Goal: Information Seeking & Learning: Learn about a topic

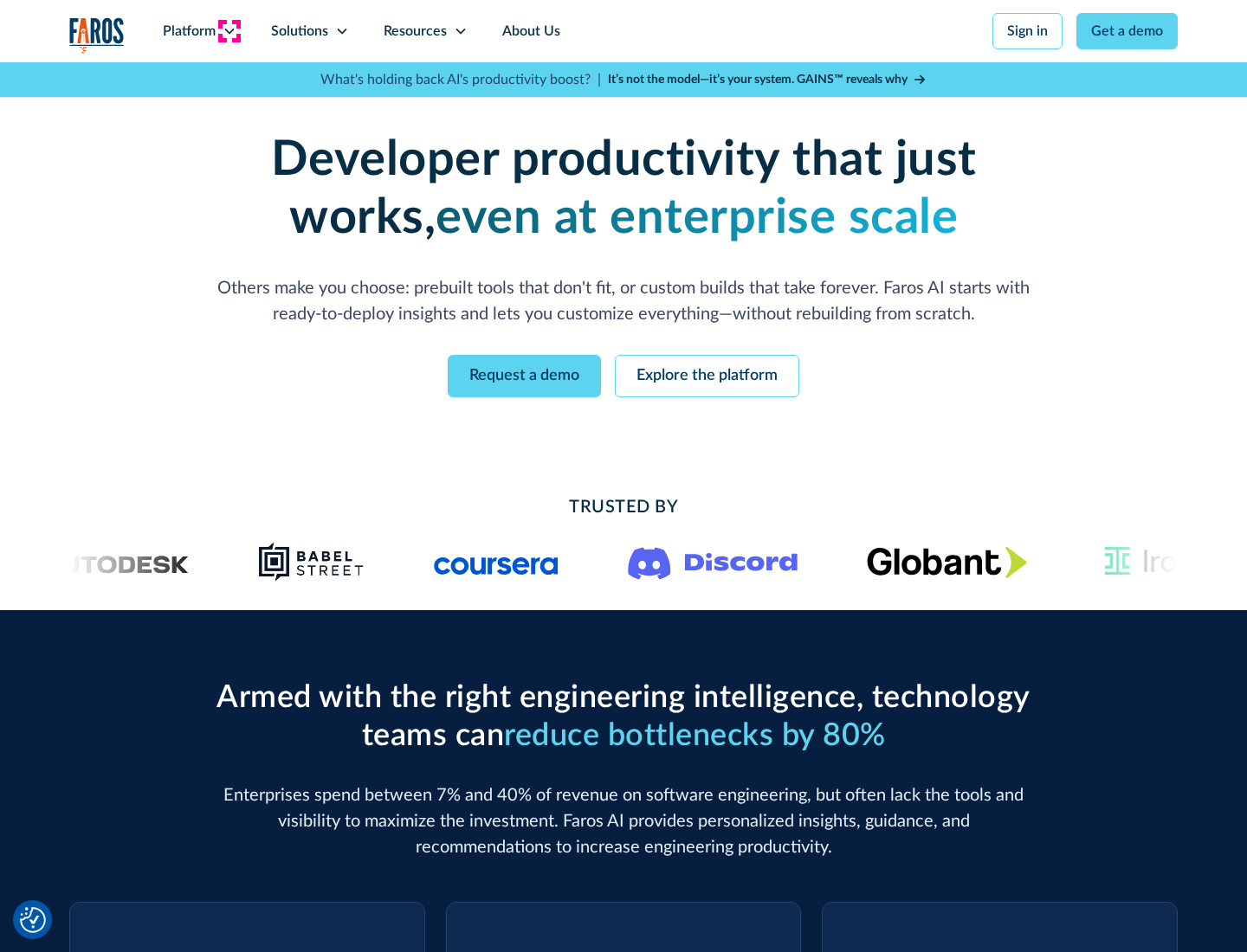
click at [229, 31] on icon at bounding box center [230, 31] width 14 height 14
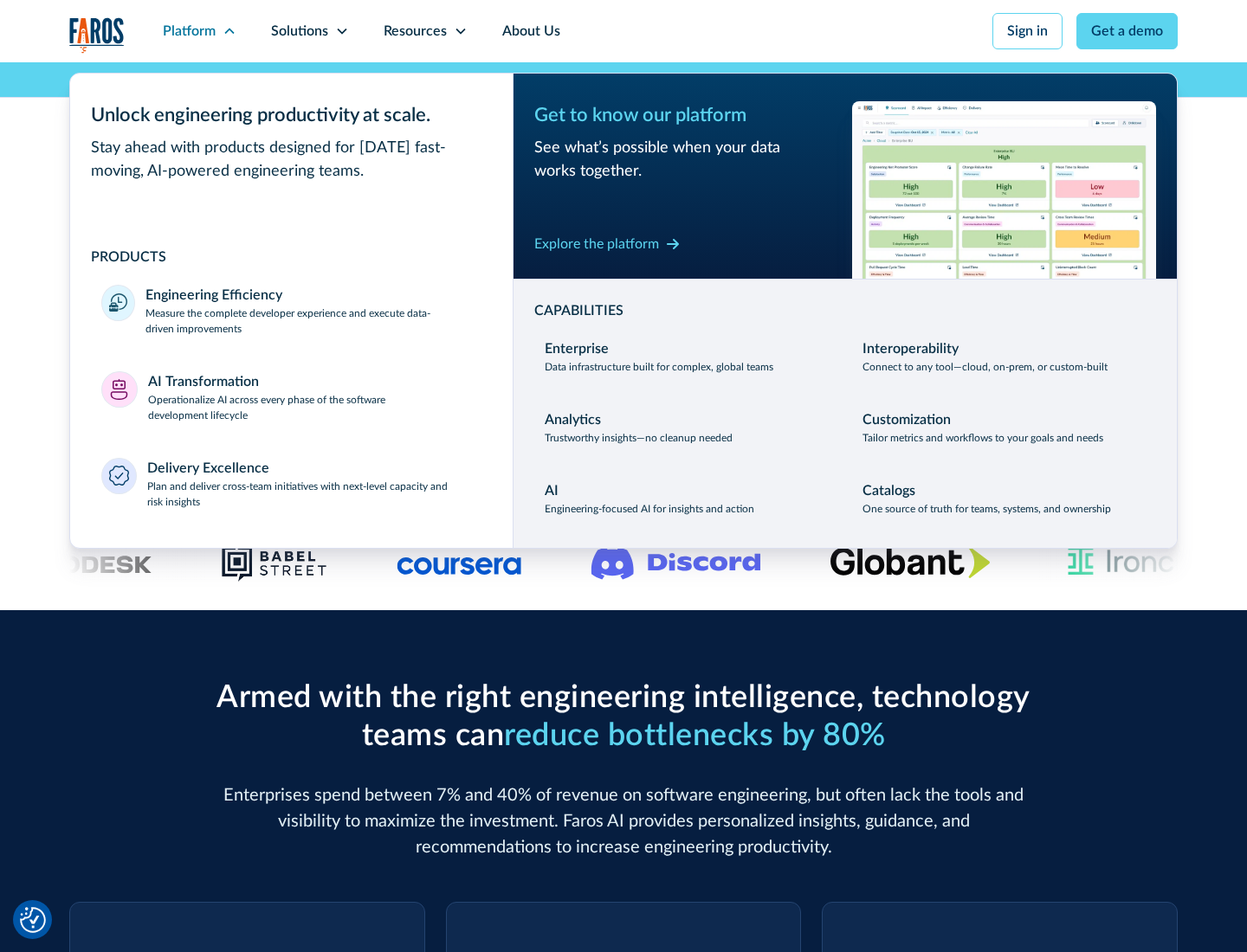
click at [313, 320] on p "Measure the complete developer experience and execute data-driven improvements" at bounding box center [313, 320] width 336 height 31
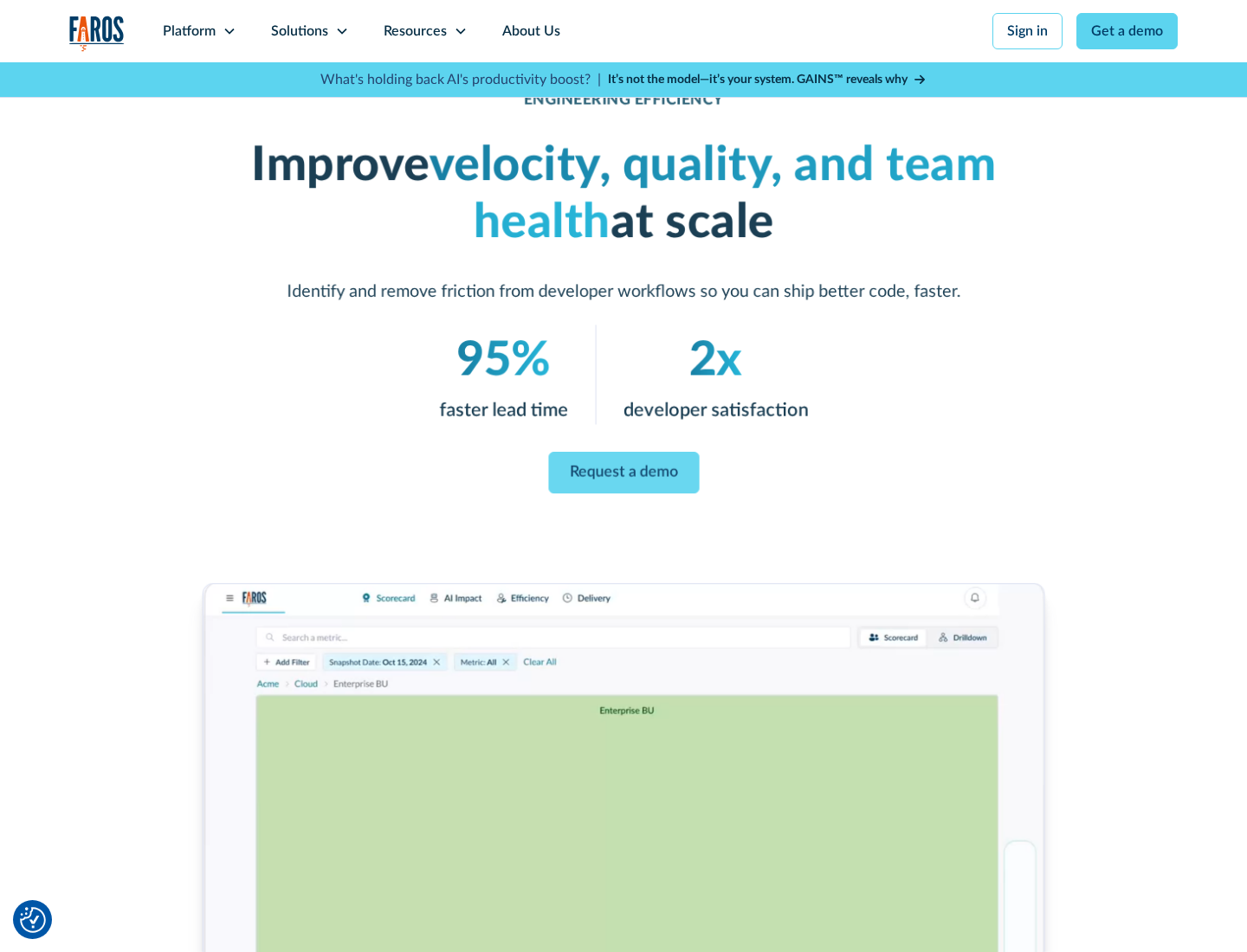
click at [623, 473] on link "Request a demo" at bounding box center [623, 473] width 150 height 42
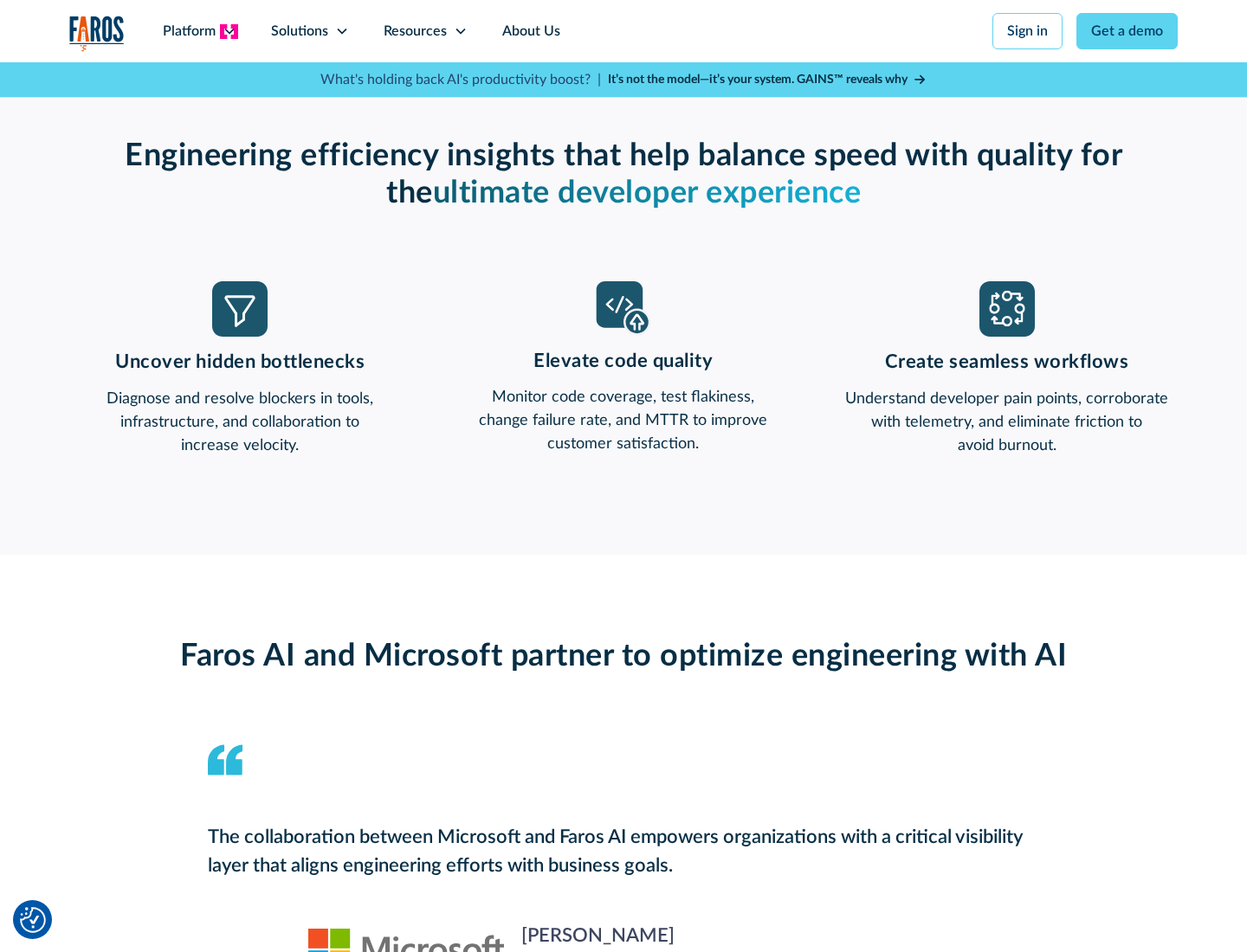
click at [229, 31] on icon at bounding box center [230, 31] width 14 height 14
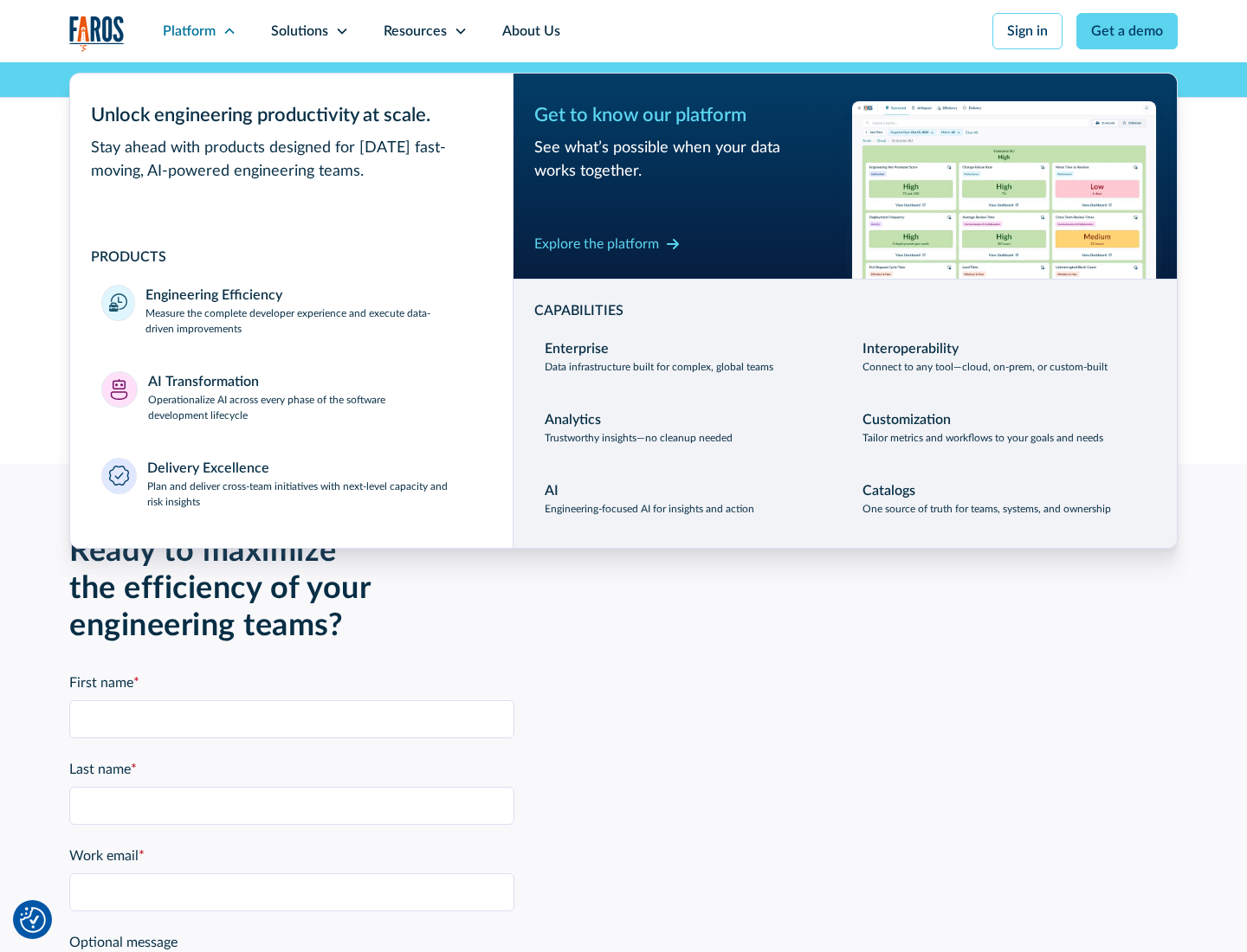
scroll to position [3797, 0]
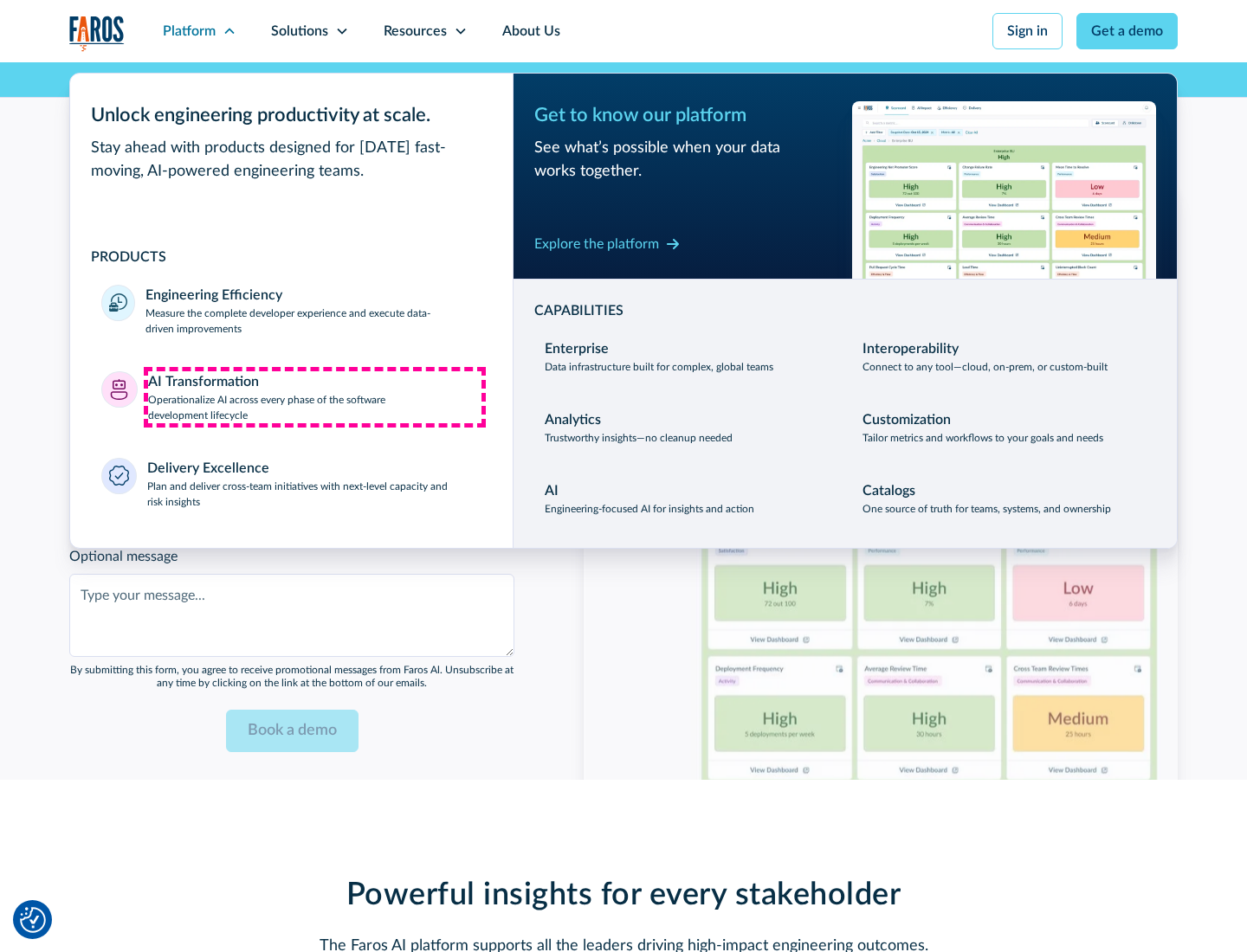
click at [314, 396] on p "Operationalize AI across every phase of the software development lifecycle" at bounding box center [315, 407] width 334 height 31
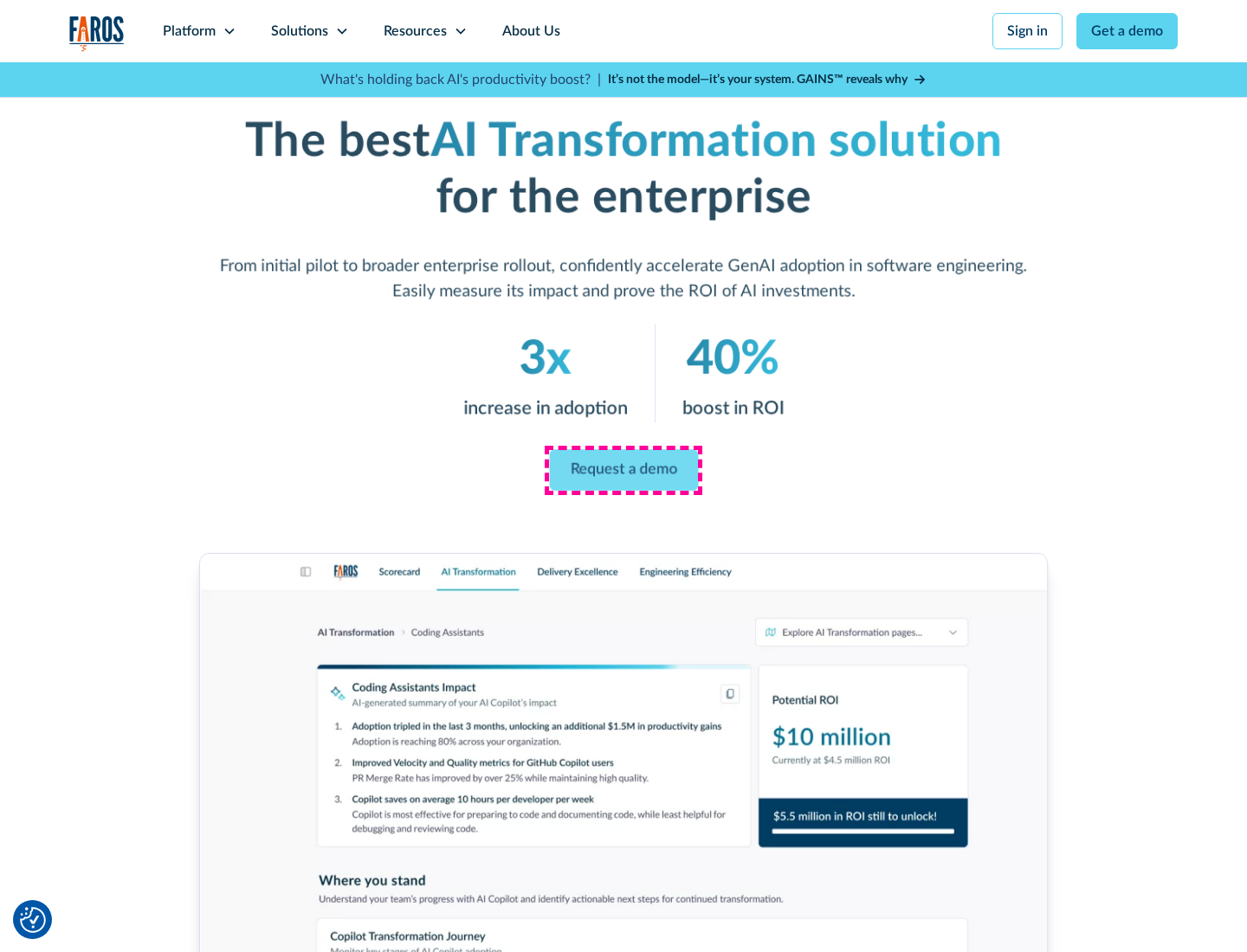
click at [623, 470] on link "Request a demo" at bounding box center [624, 471] width 149 height 42
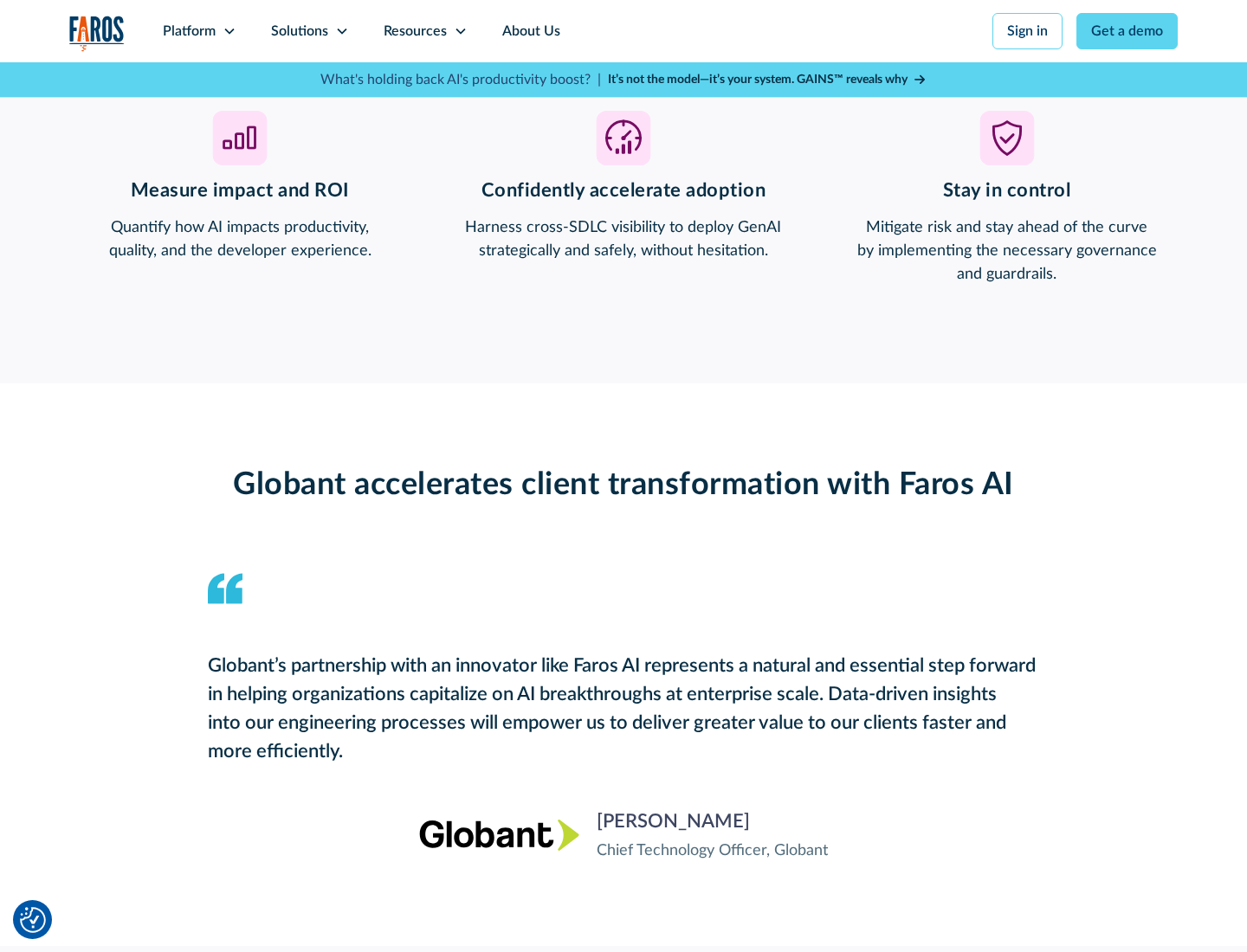
click at [199, 31] on div "Platform" at bounding box center [189, 31] width 53 height 21
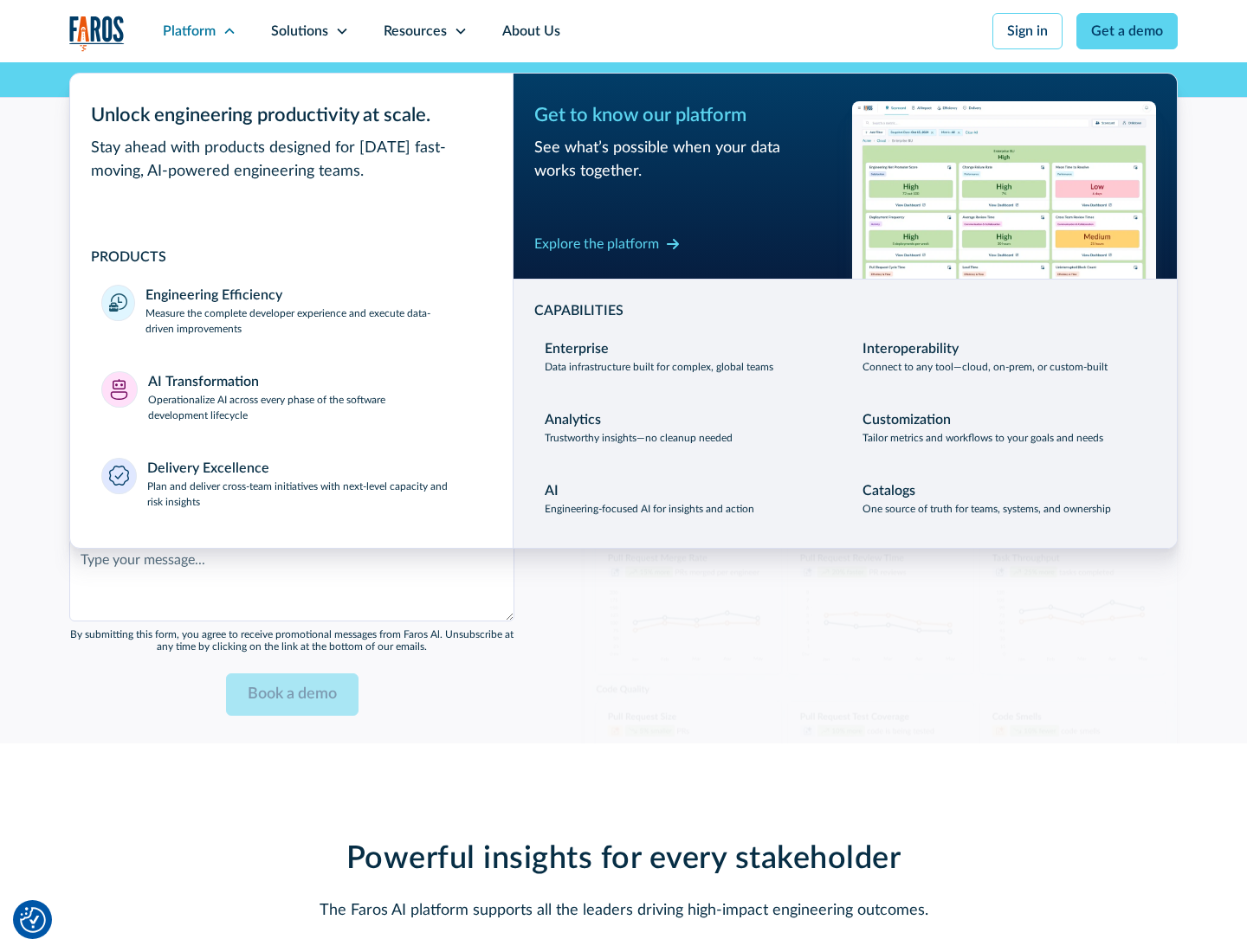
click at [596, 243] on div "Explore the platform" at bounding box center [596, 244] width 124 height 21
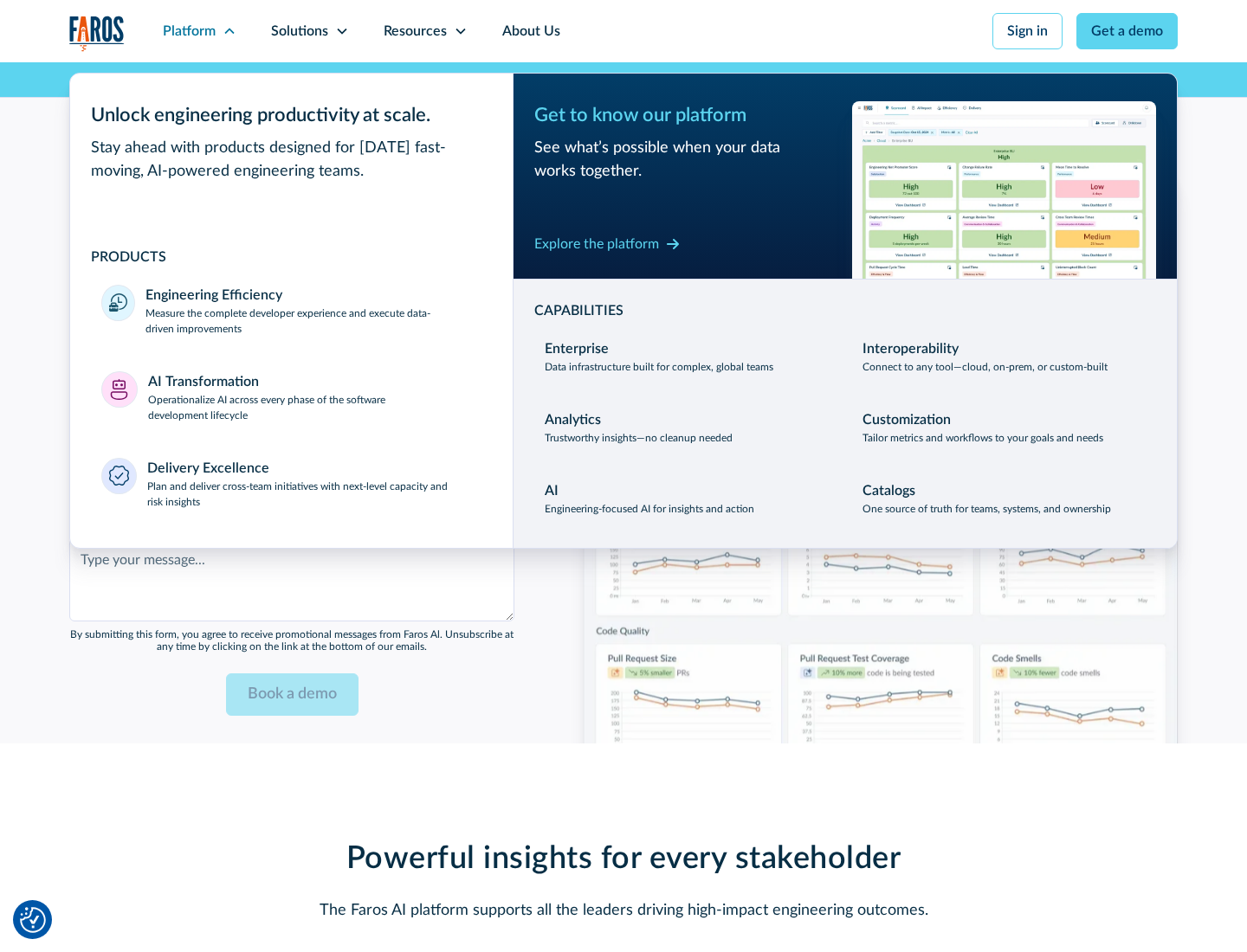
scroll to position [4212, 0]
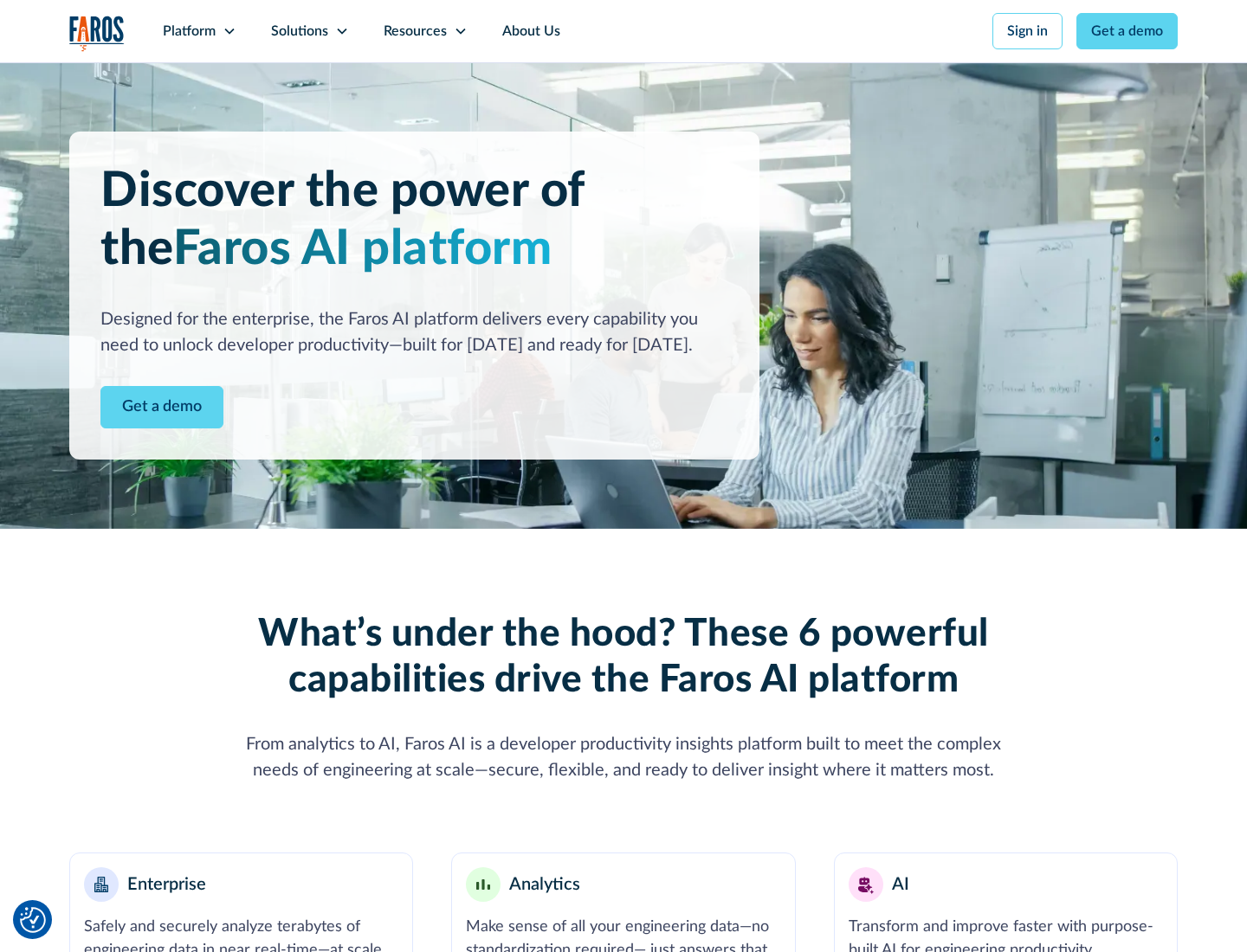
click at [162, 407] on link "Get a demo" at bounding box center [162, 407] width 123 height 43
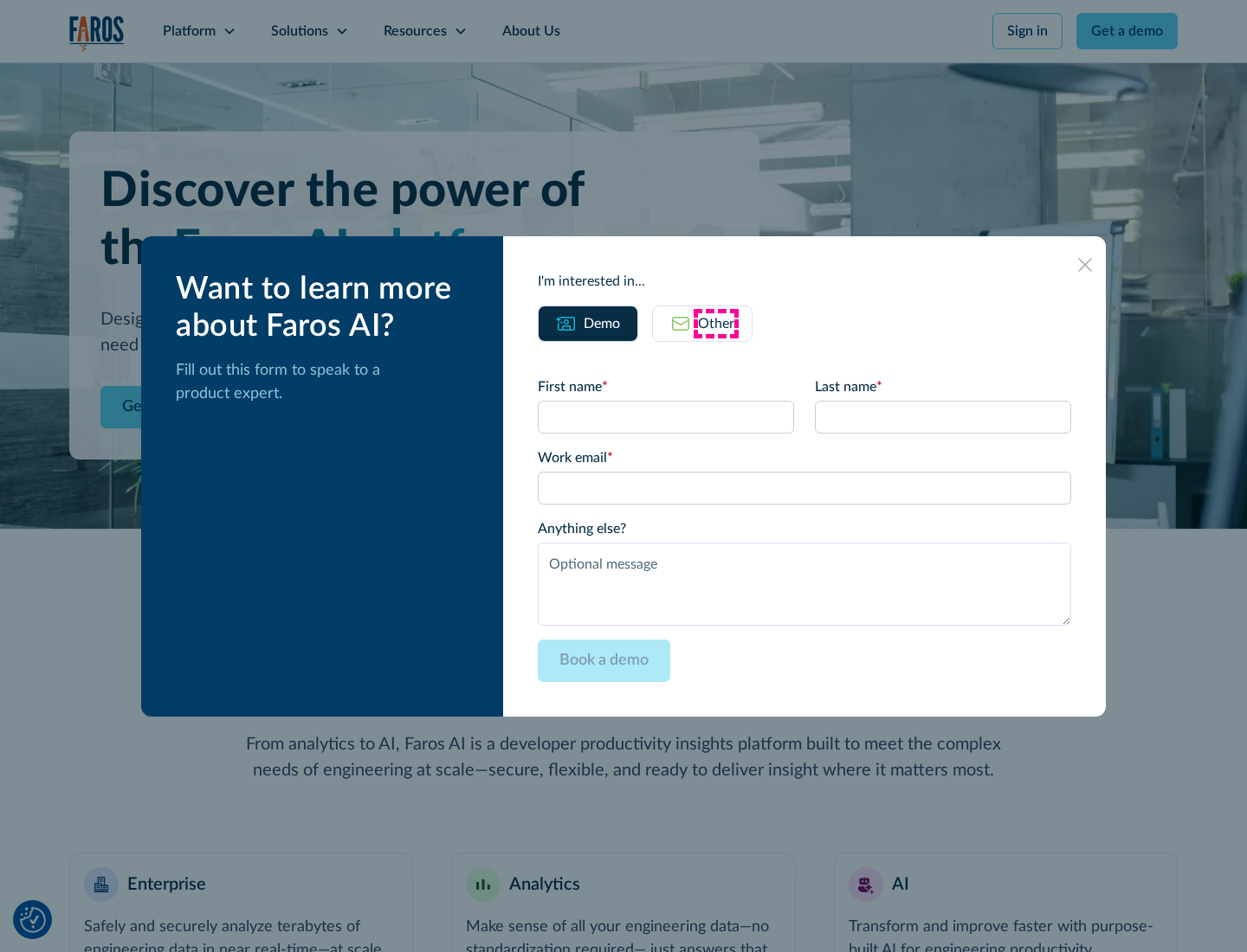
click at [717, 323] on div "Other" at bounding box center [716, 323] width 37 height 21
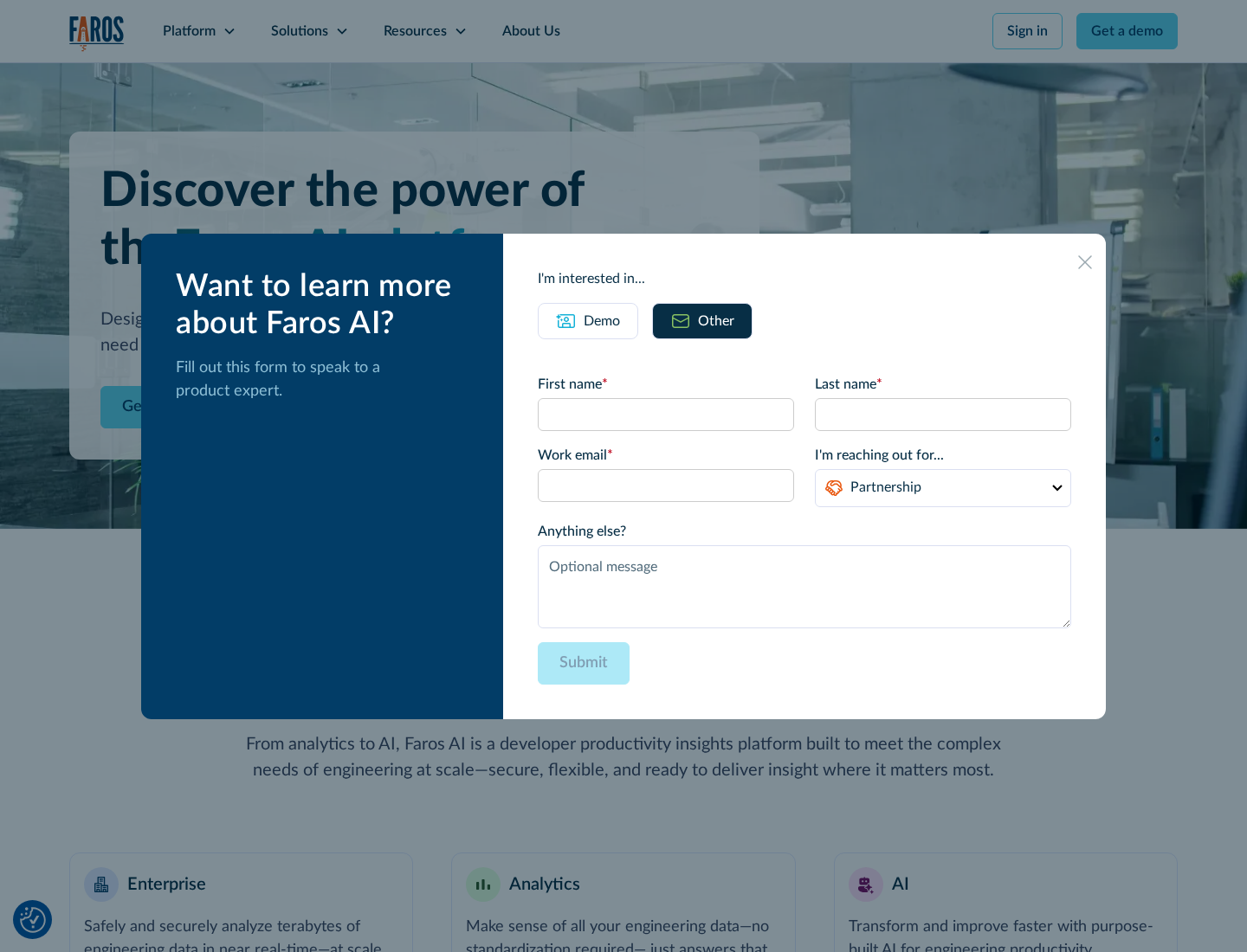
click at [602, 320] on div "Demo" at bounding box center [601, 320] width 37 height 21
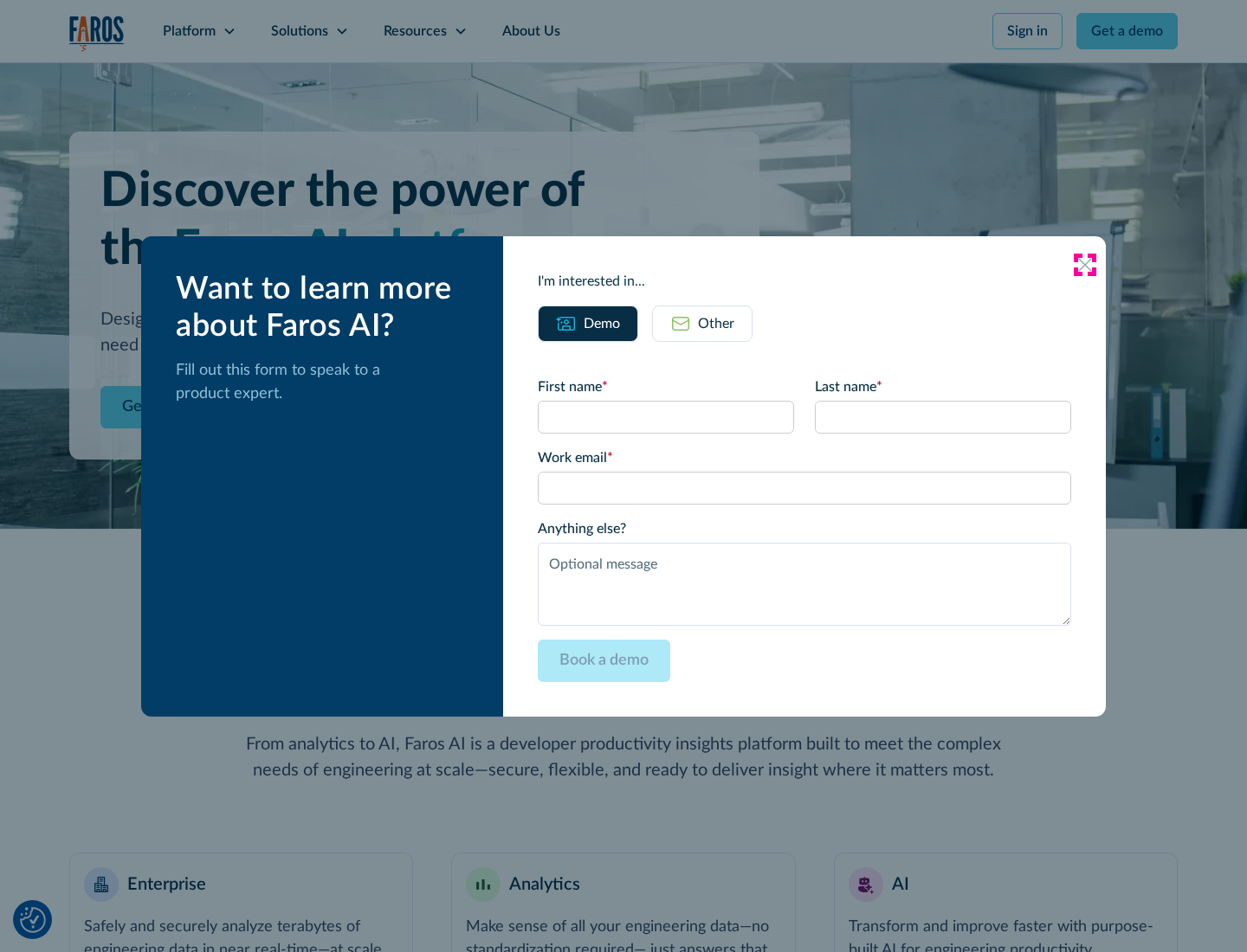
click at [1085, 264] on icon at bounding box center [1085, 265] width 14 height 14
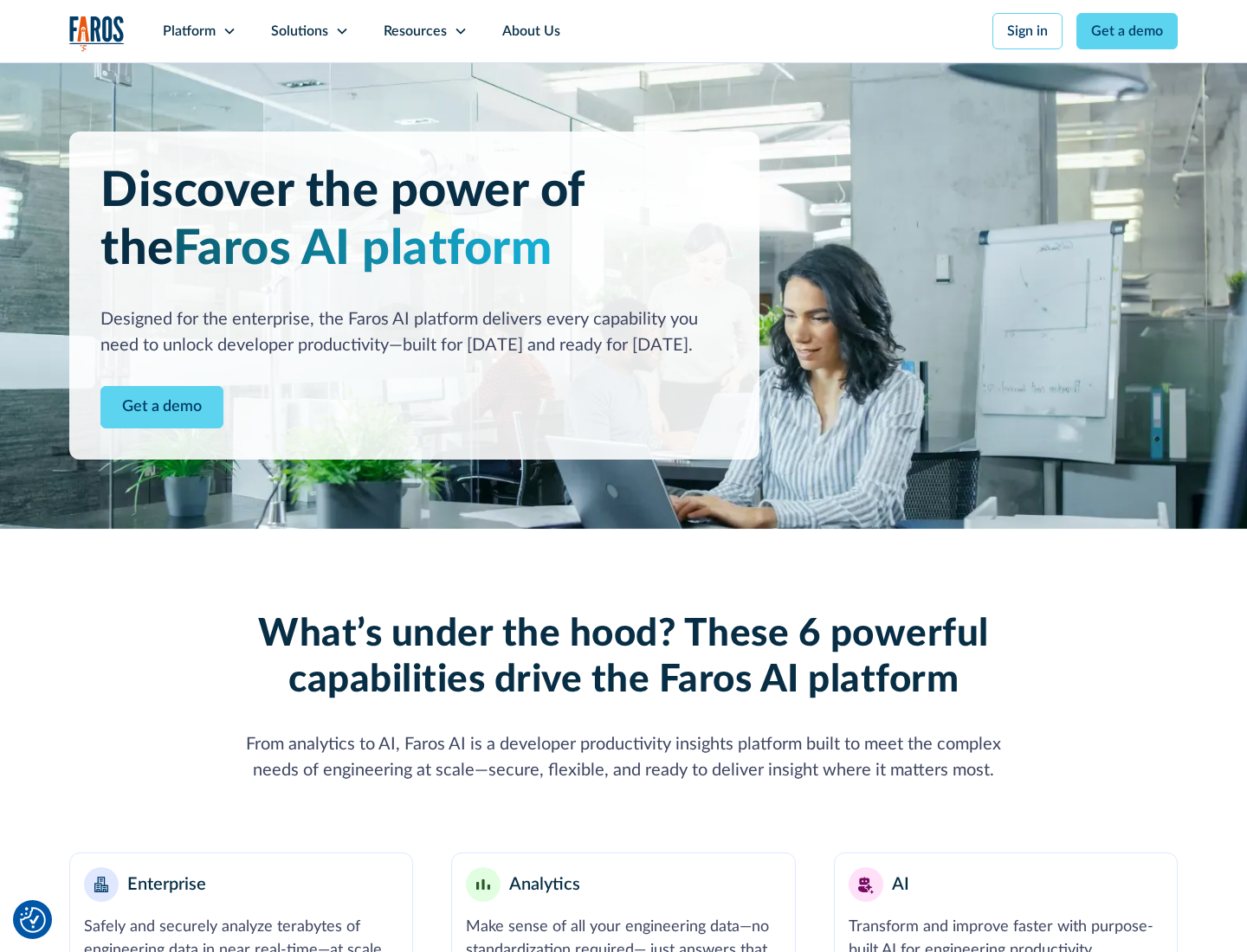
click at [229, 31] on icon at bounding box center [230, 31] width 14 height 14
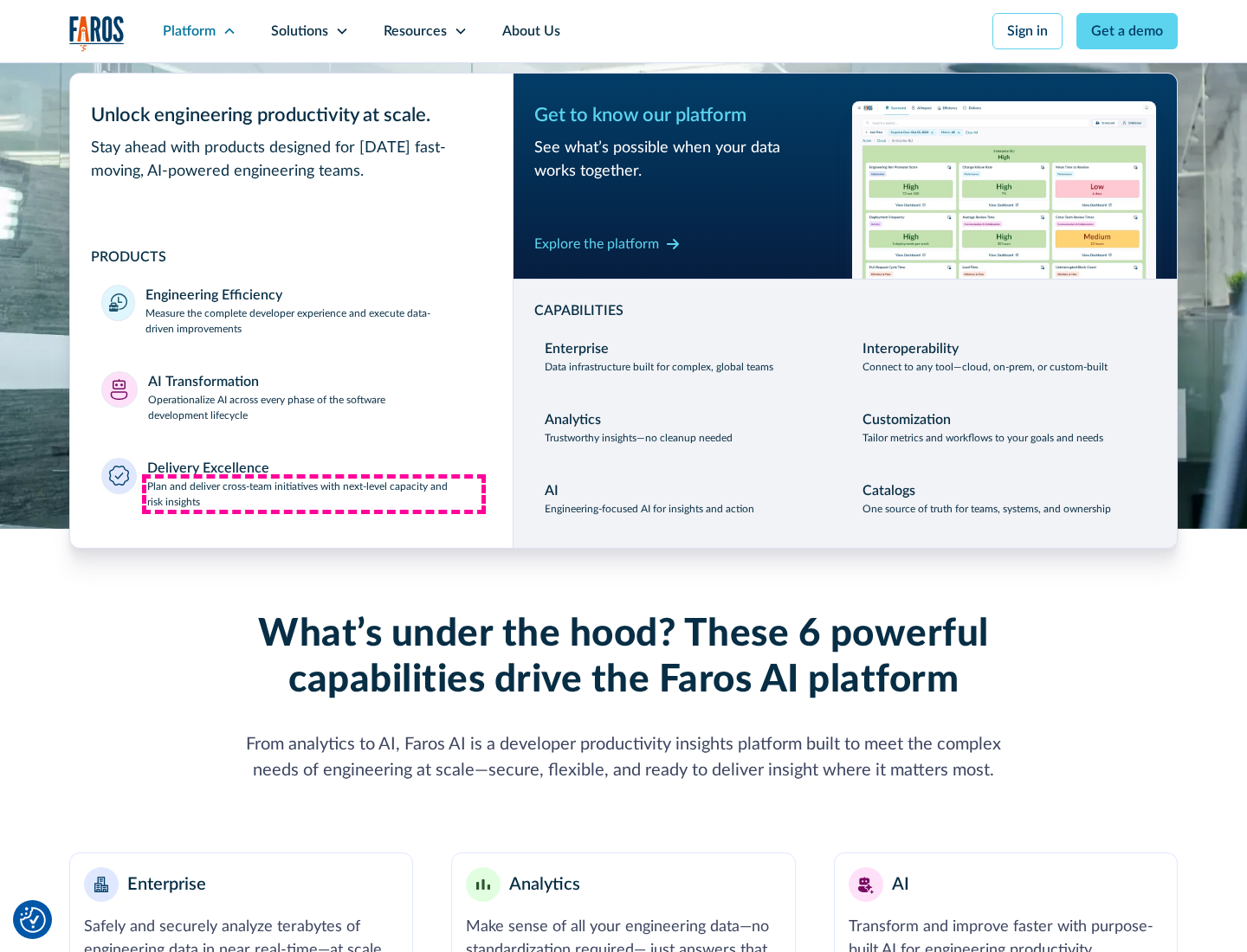
click at [313, 493] on p "Plan and deliver cross-team initiatives with next-level capacity and risk insig…" at bounding box center [314, 493] width 335 height 31
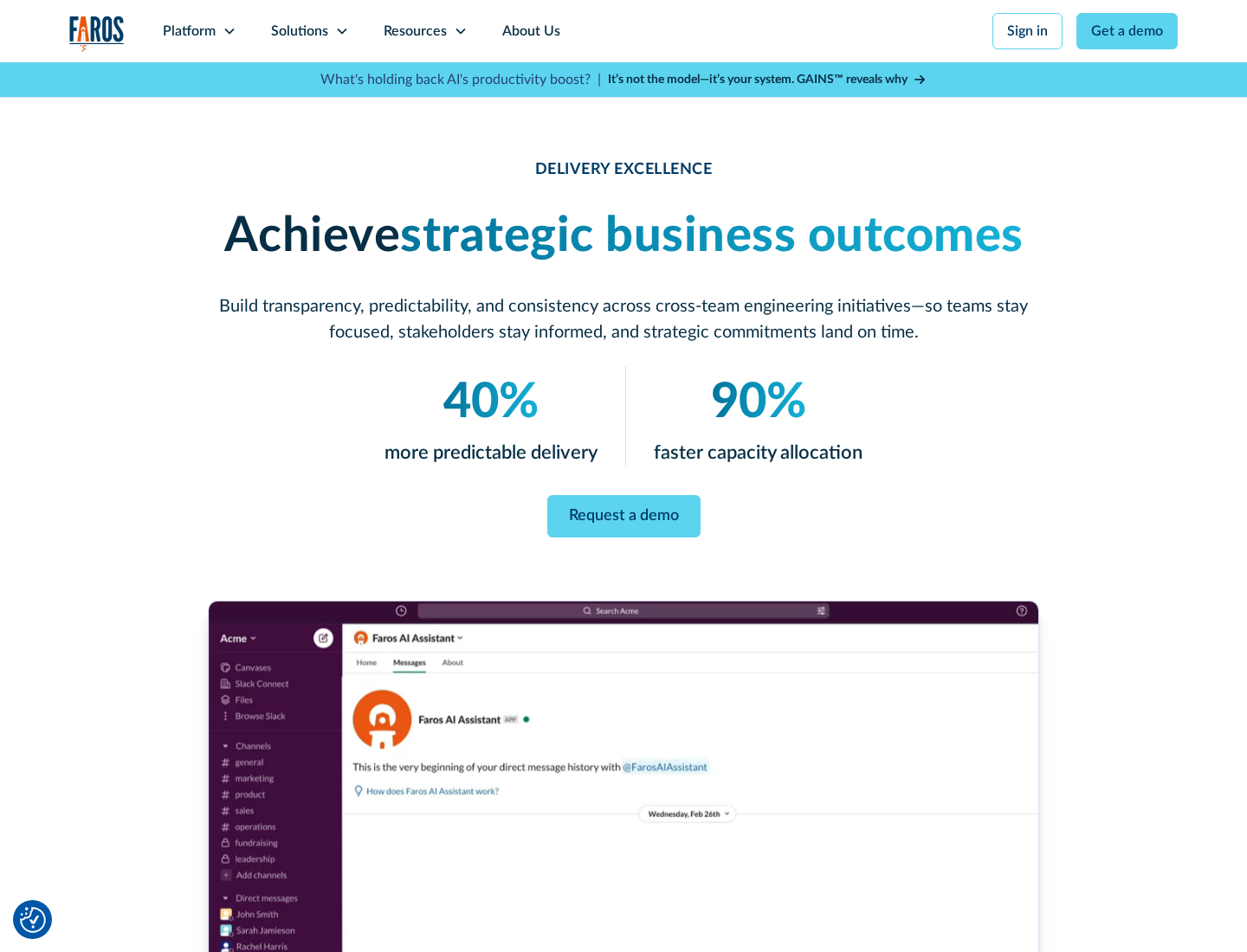
click at [341, 31] on icon at bounding box center [342, 31] width 14 height 14
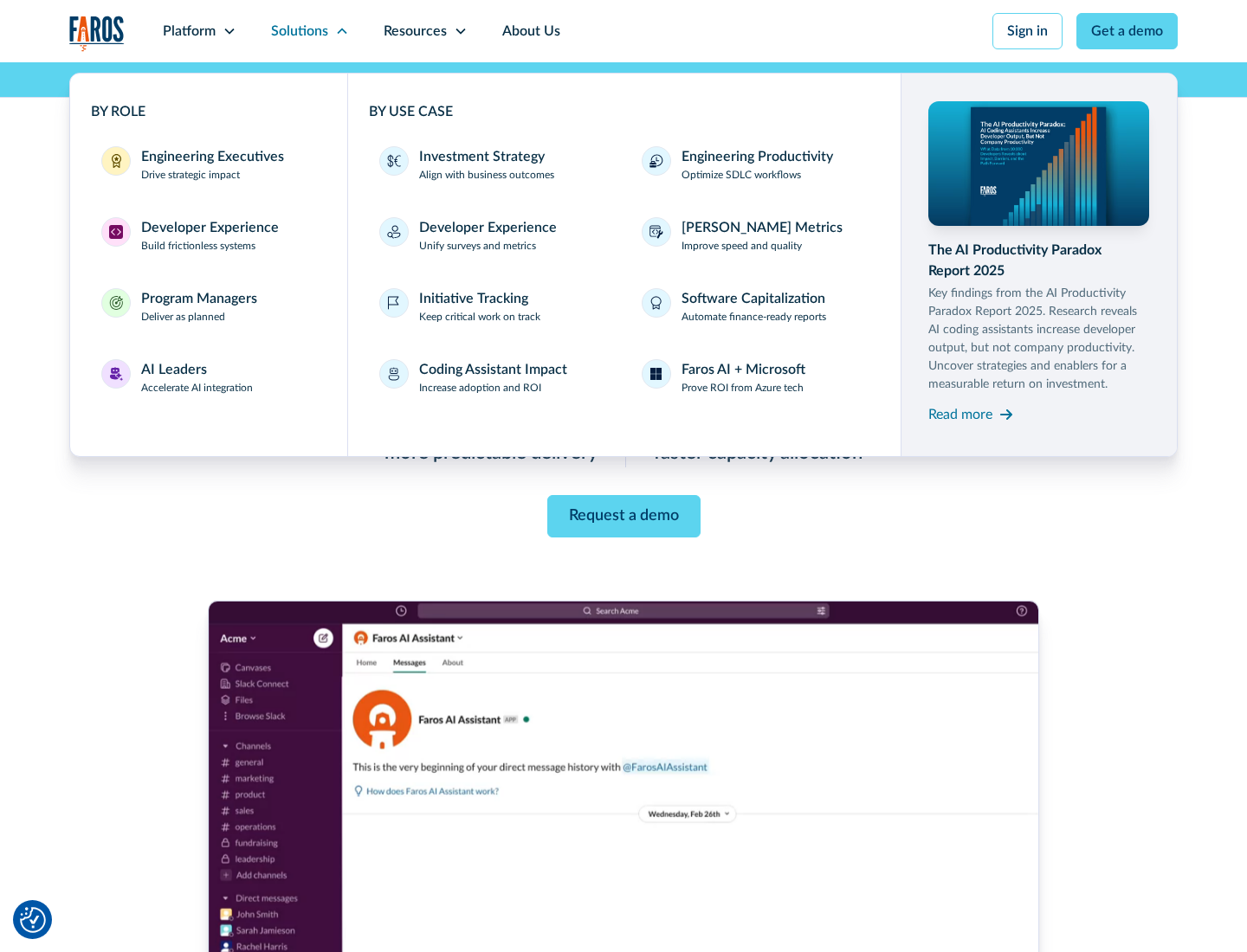
click at [208, 164] on div "Engineering Executives" at bounding box center [213, 156] width 143 height 21
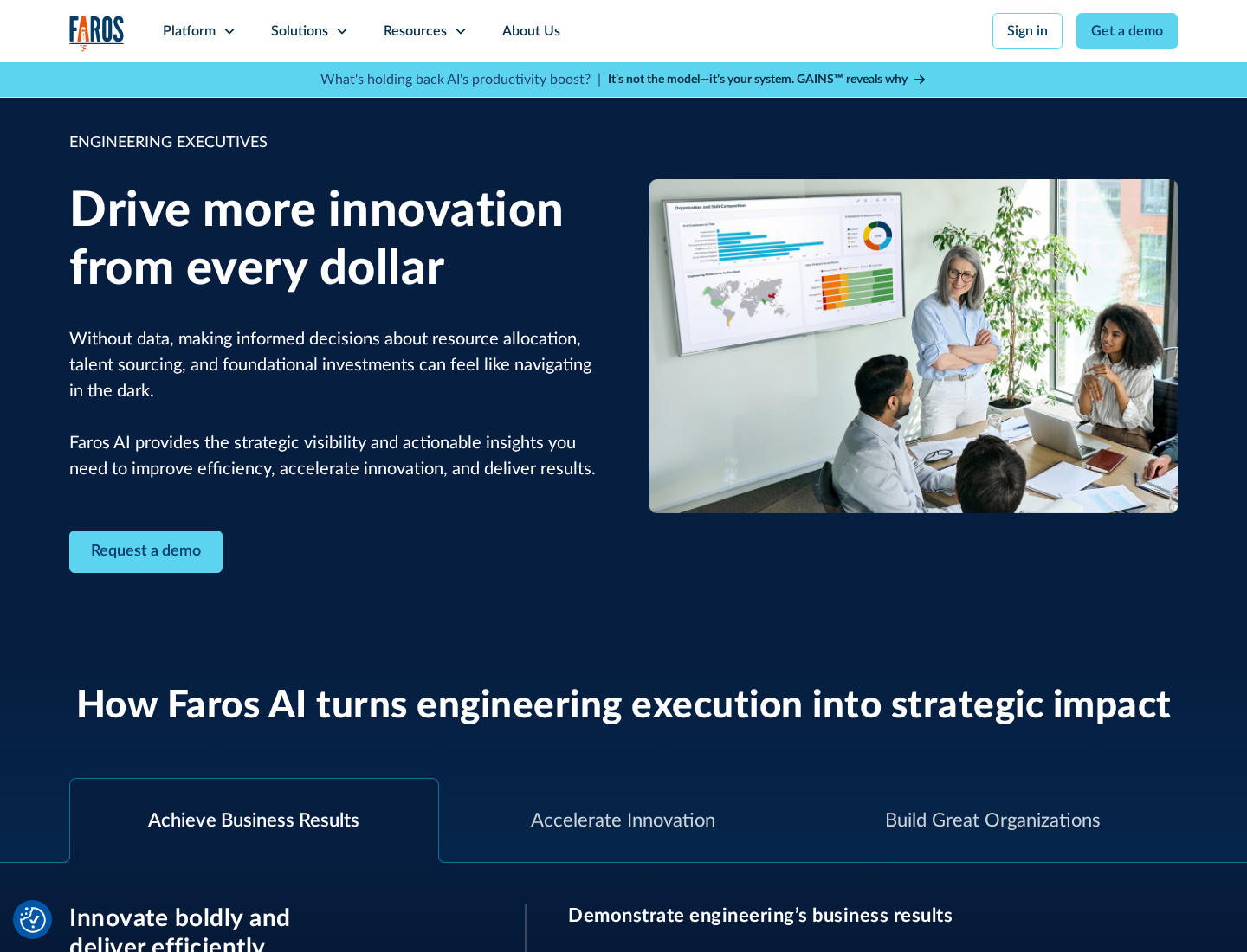
click at [341, 31] on icon at bounding box center [342, 31] width 14 height 14
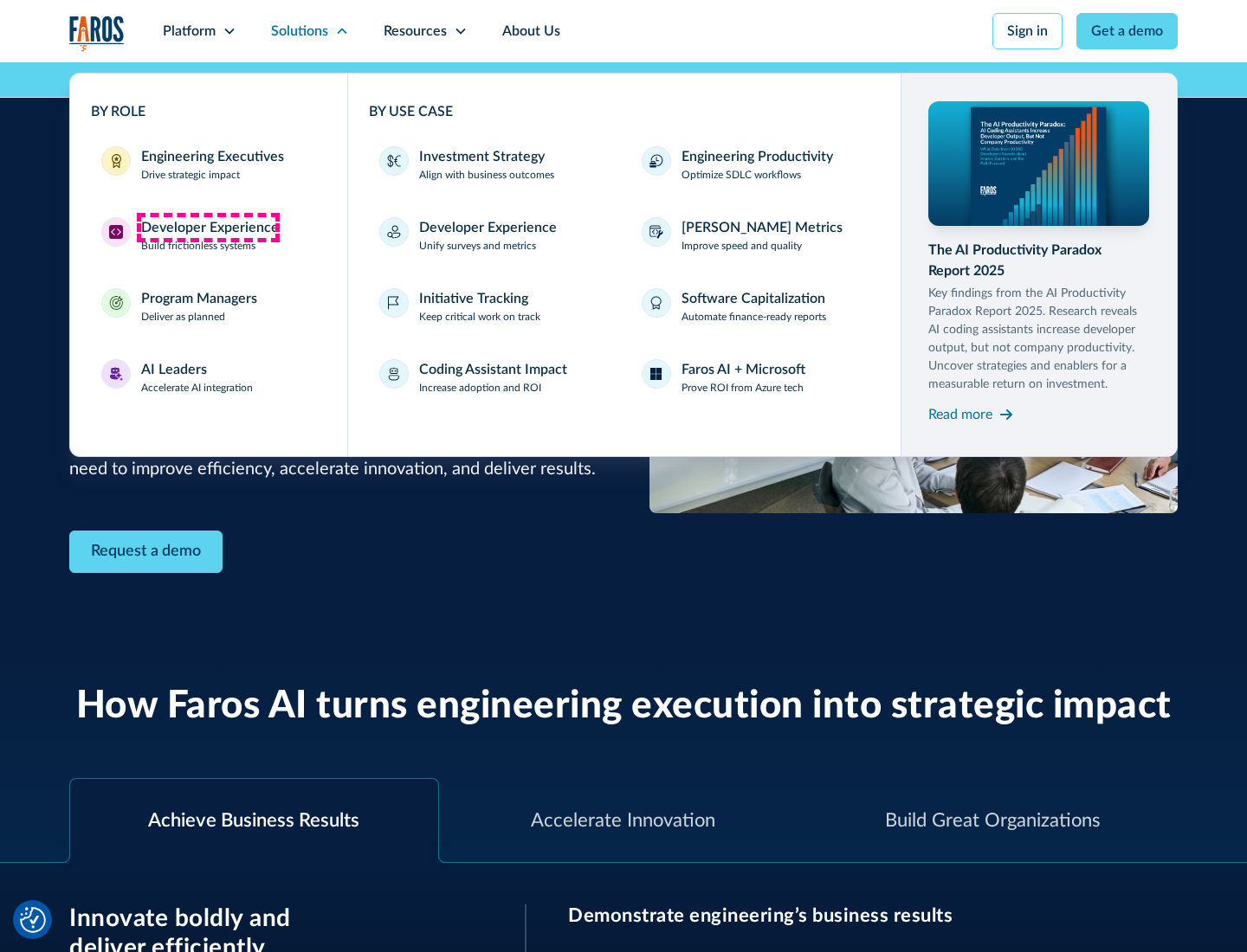
click at [208, 228] on div "Developer Experience" at bounding box center [210, 227] width 137 height 21
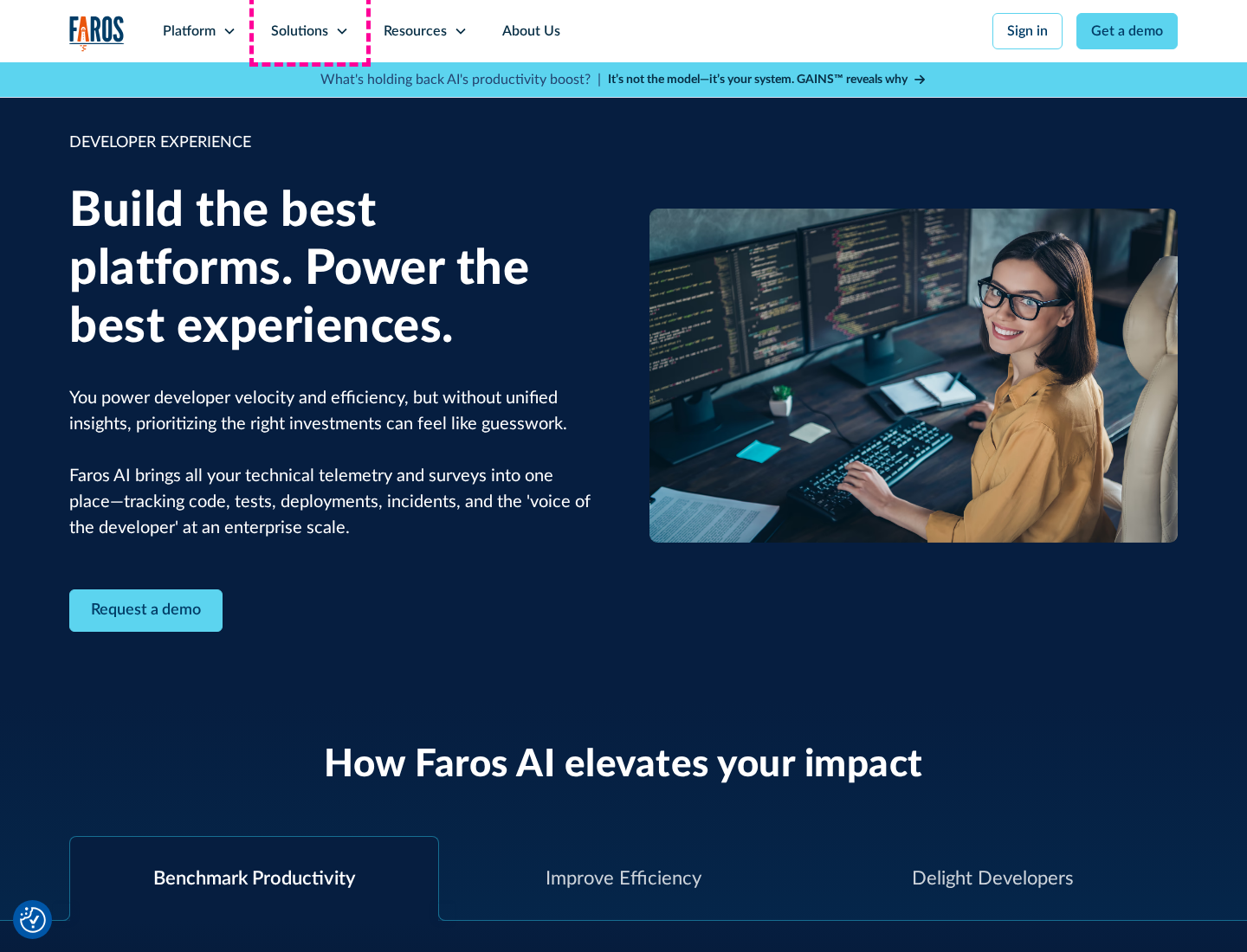
click at [310, 31] on div "Solutions" at bounding box center [299, 31] width 57 height 21
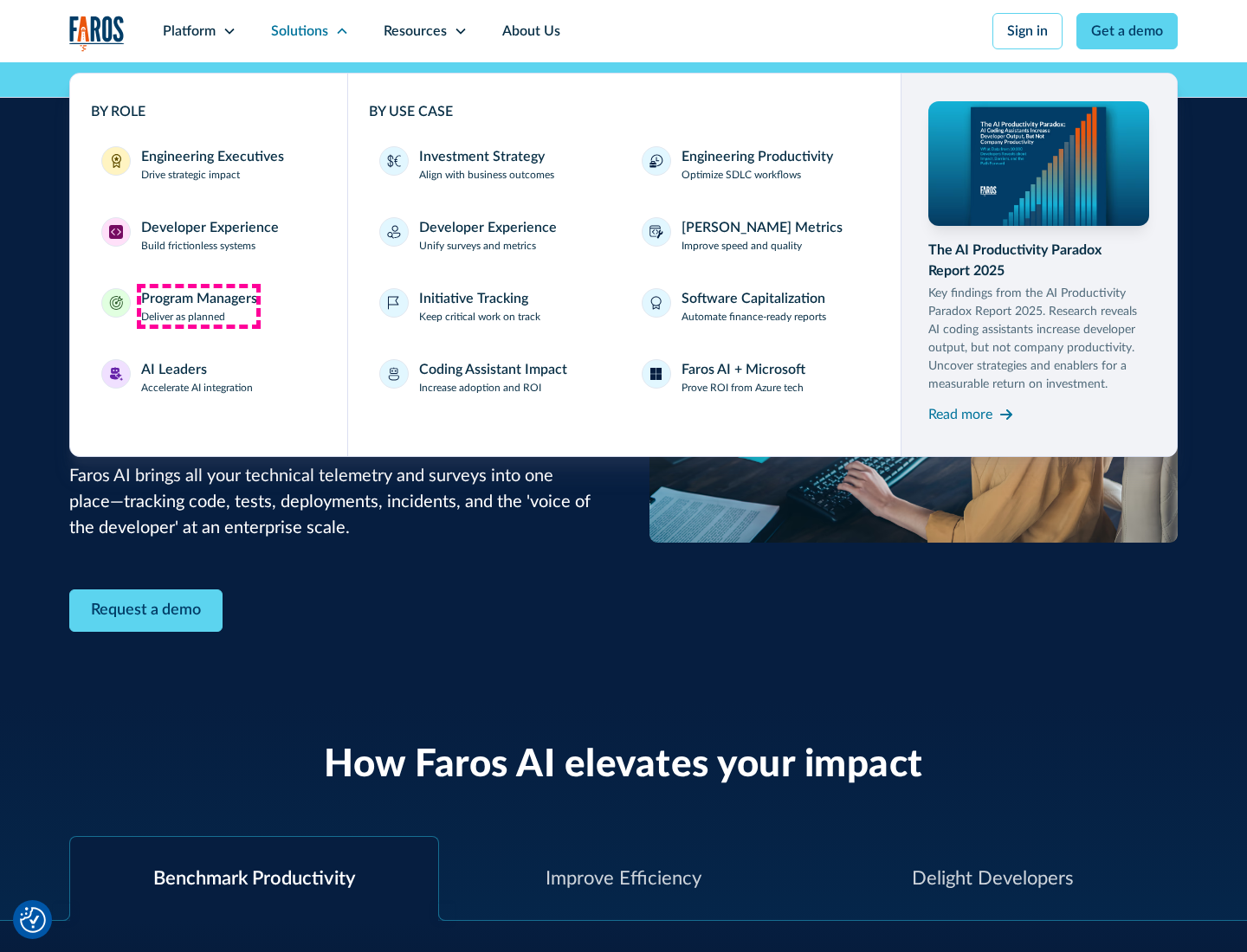
click at [198, 306] on div "Program Managers" at bounding box center [199, 298] width 116 height 21
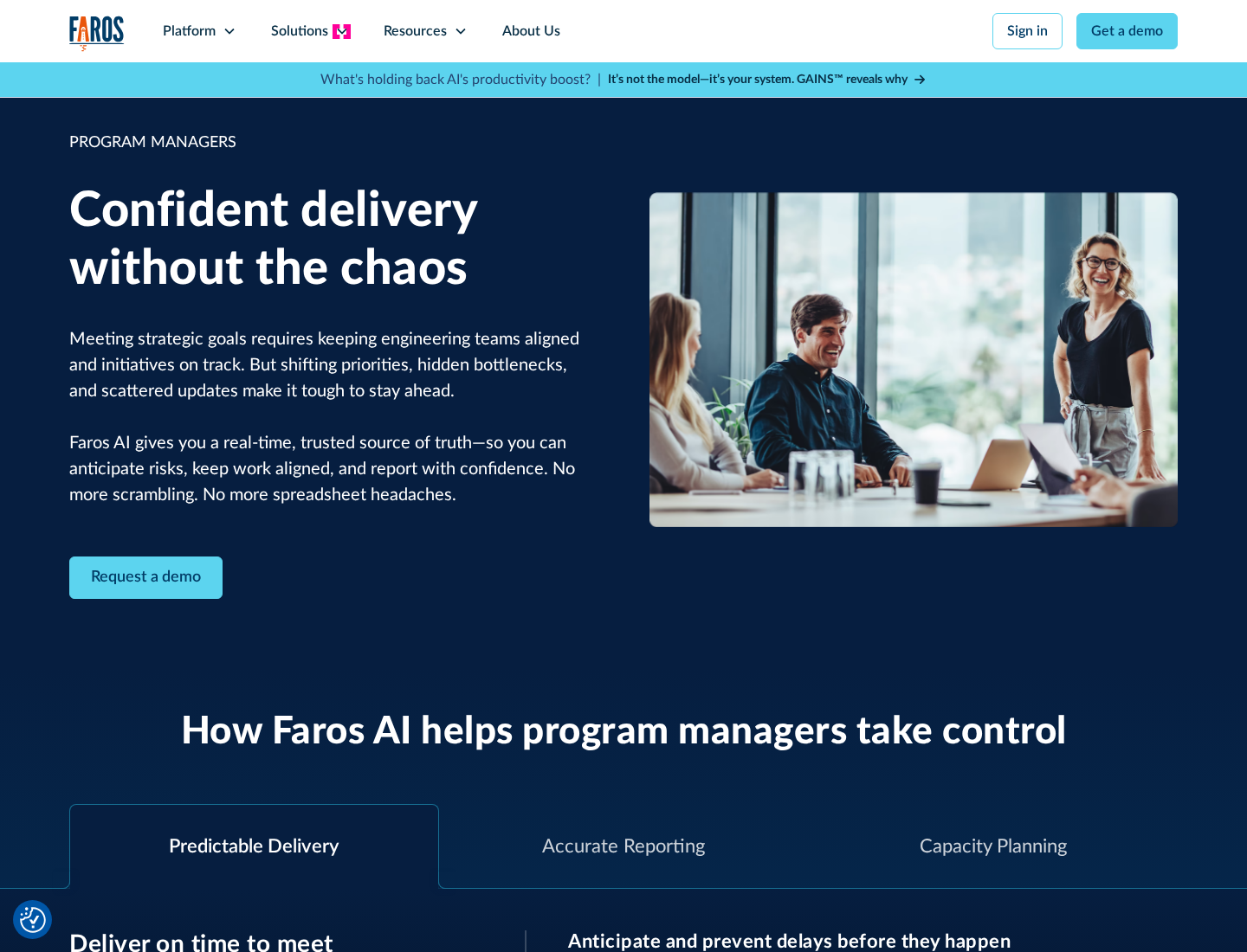
click at [341, 31] on icon at bounding box center [342, 31] width 14 height 14
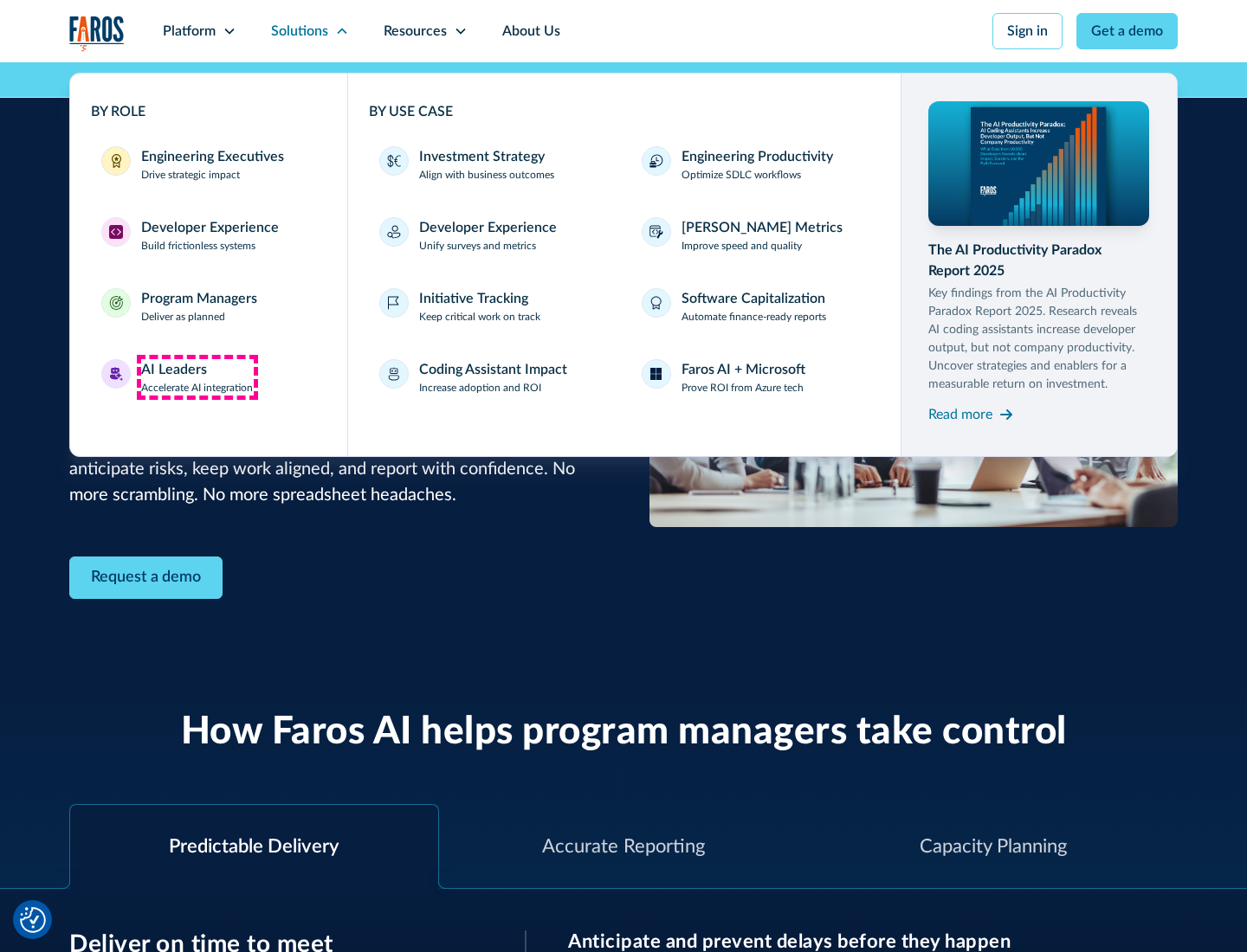
click at [197, 377] on div "AI Leaders" at bounding box center [174, 369] width 66 height 21
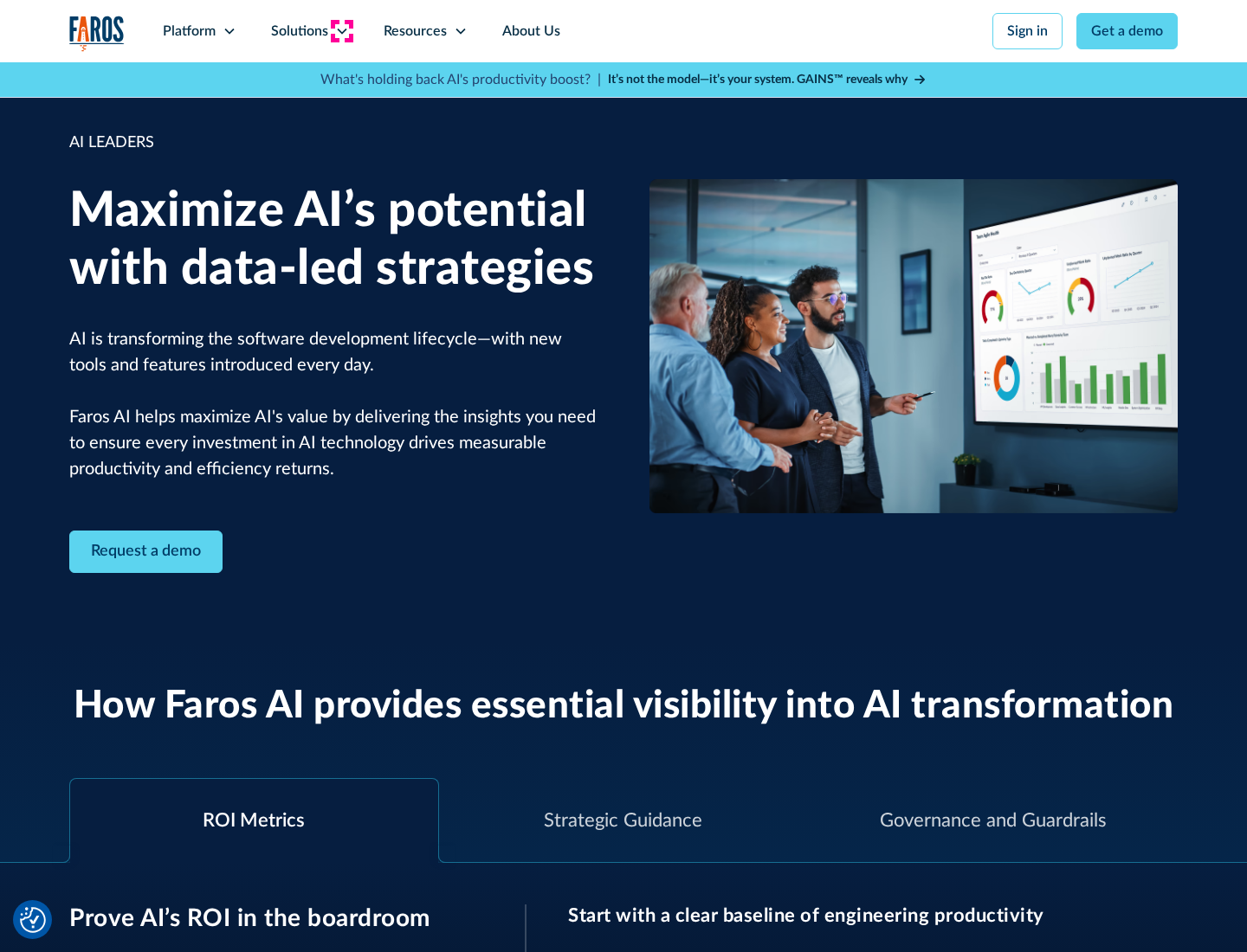
click at [341, 31] on icon at bounding box center [342, 31] width 14 height 14
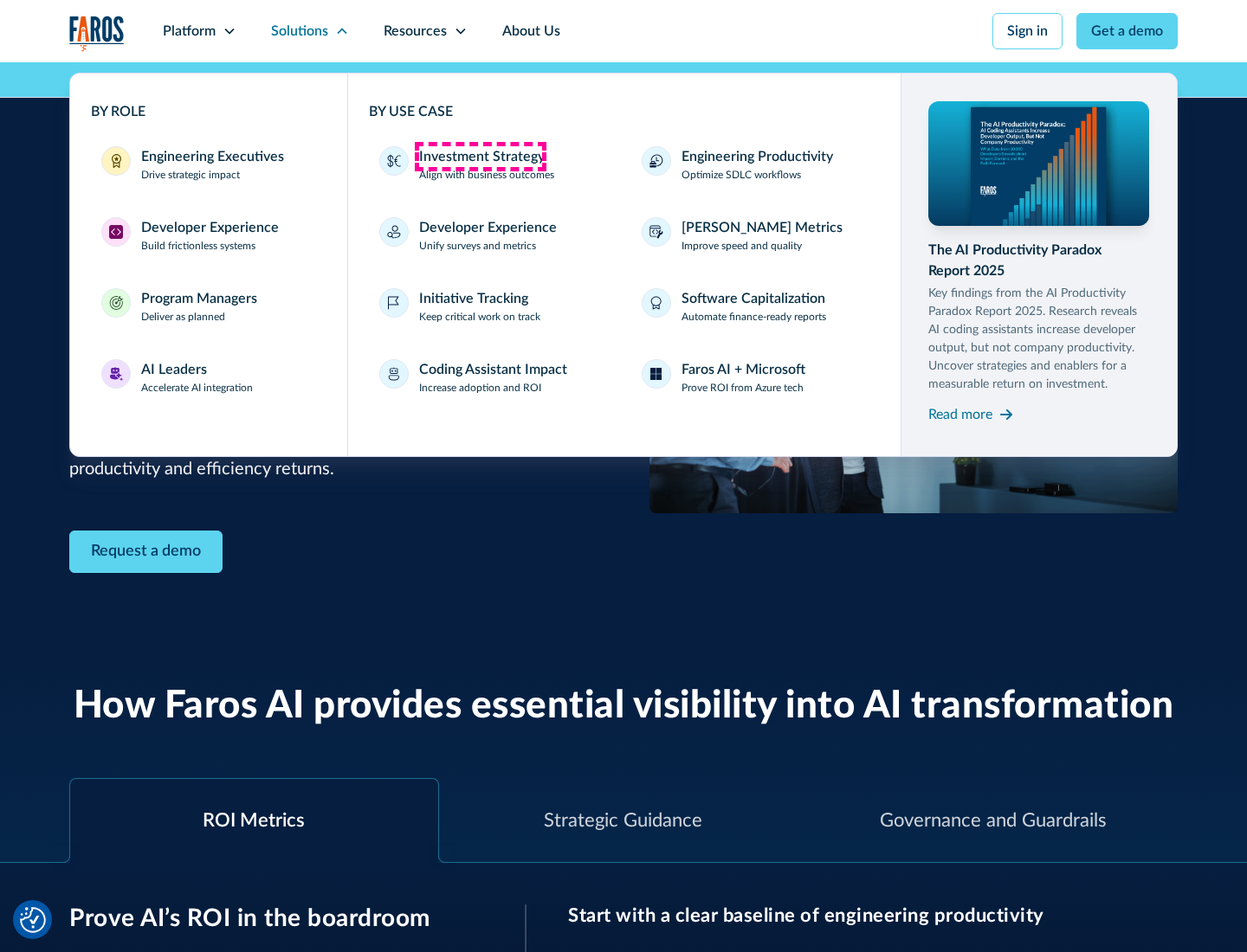
click at [480, 156] on div "Investment Strategy" at bounding box center [482, 156] width 125 height 21
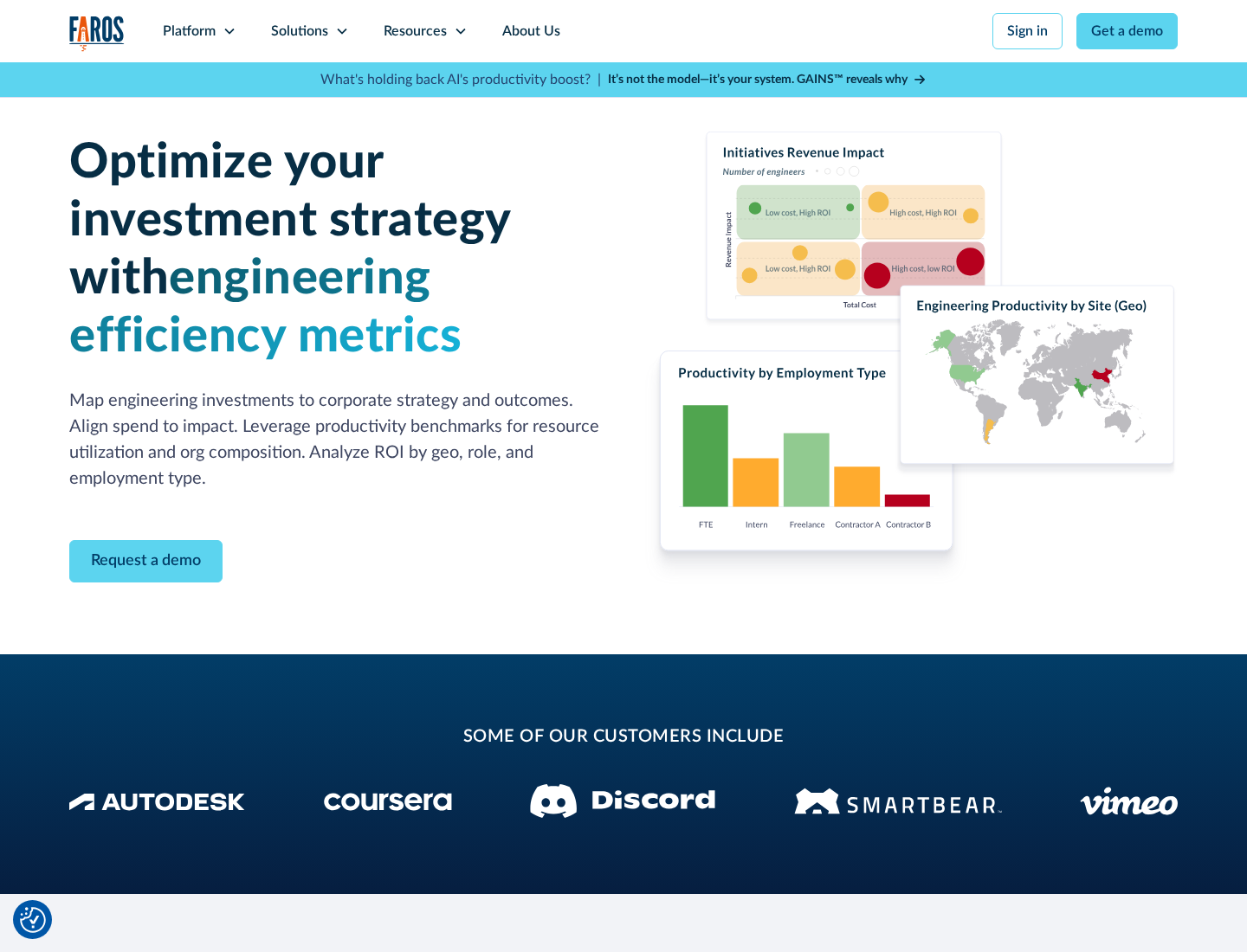
click at [341, 31] on icon at bounding box center [342, 31] width 14 height 14
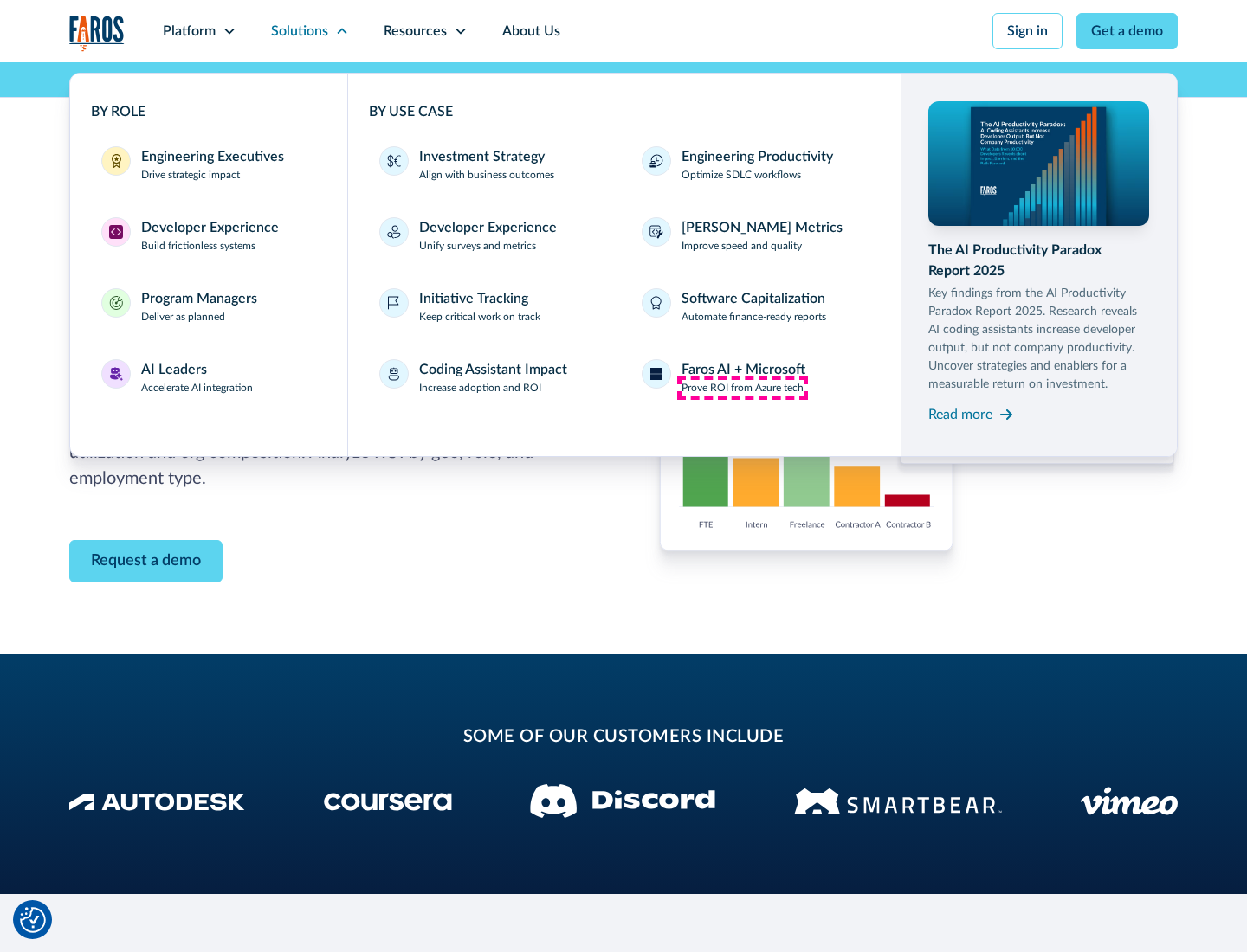
click at [742, 388] on p "Prove ROI from Azure tech" at bounding box center [742, 388] width 122 height 16
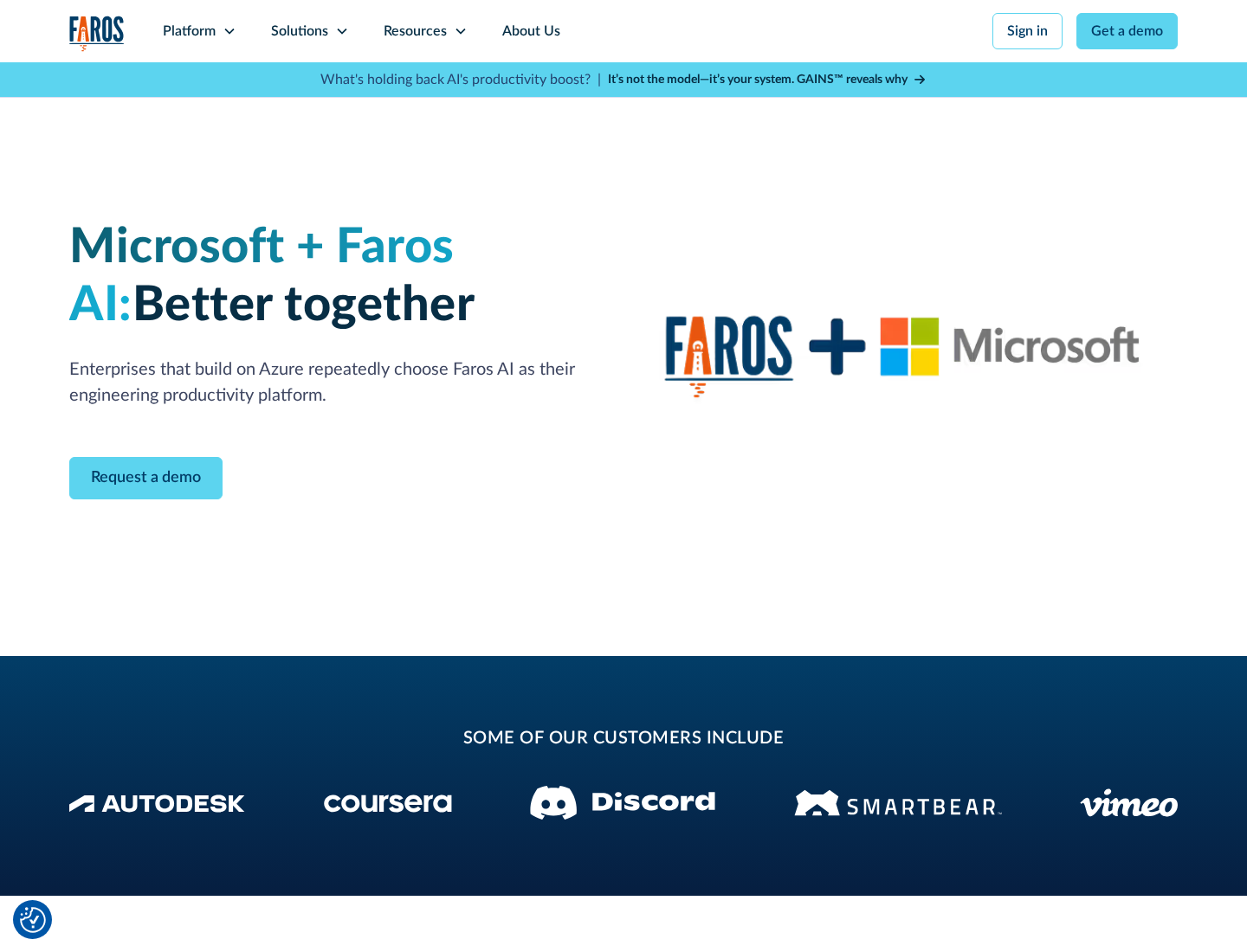
click at [341, 31] on icon at bounding box center [342, 31] width 14 height 14
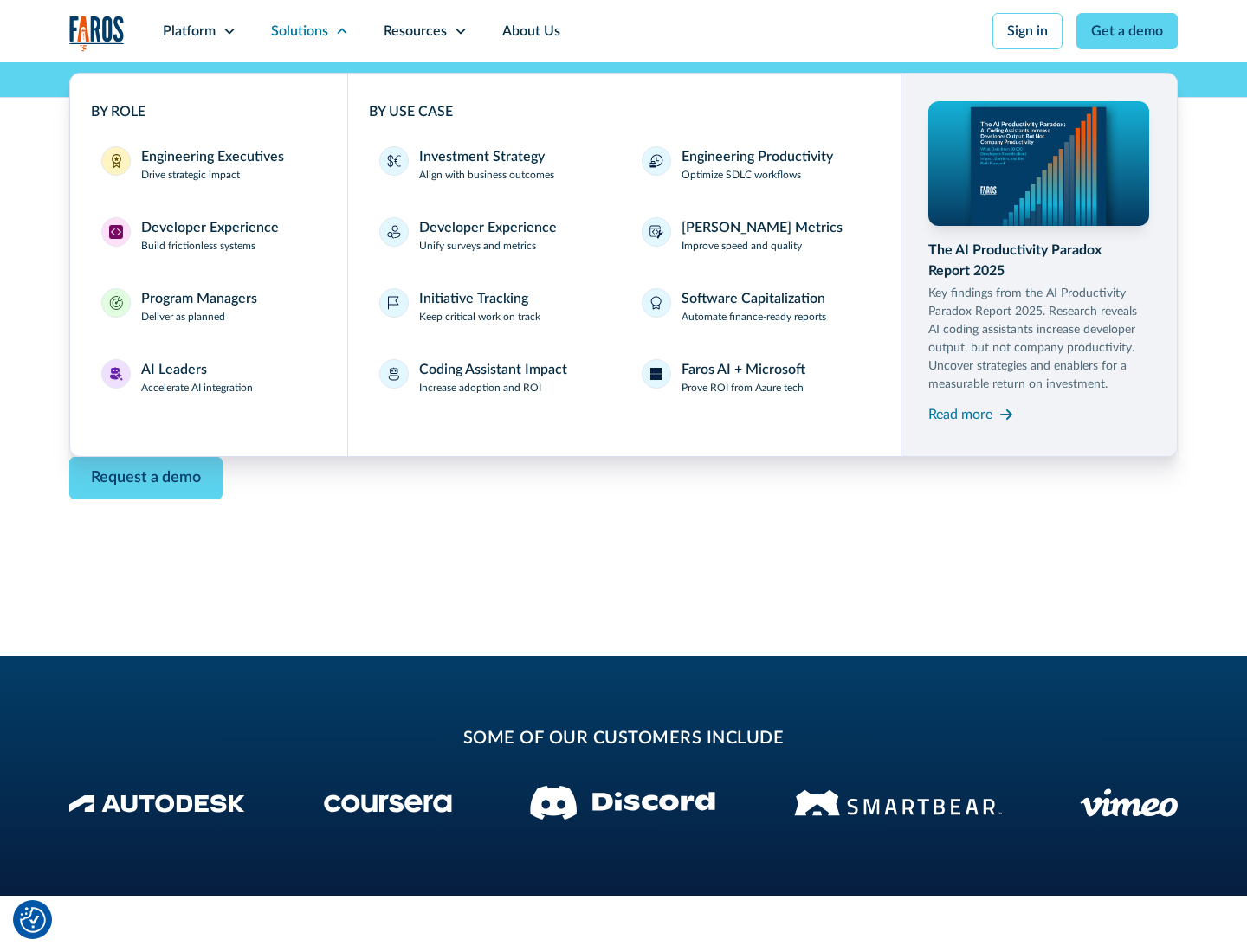
click at [960, 414] on div "Read more" at bounding box center [960, 414] width 64 height 21
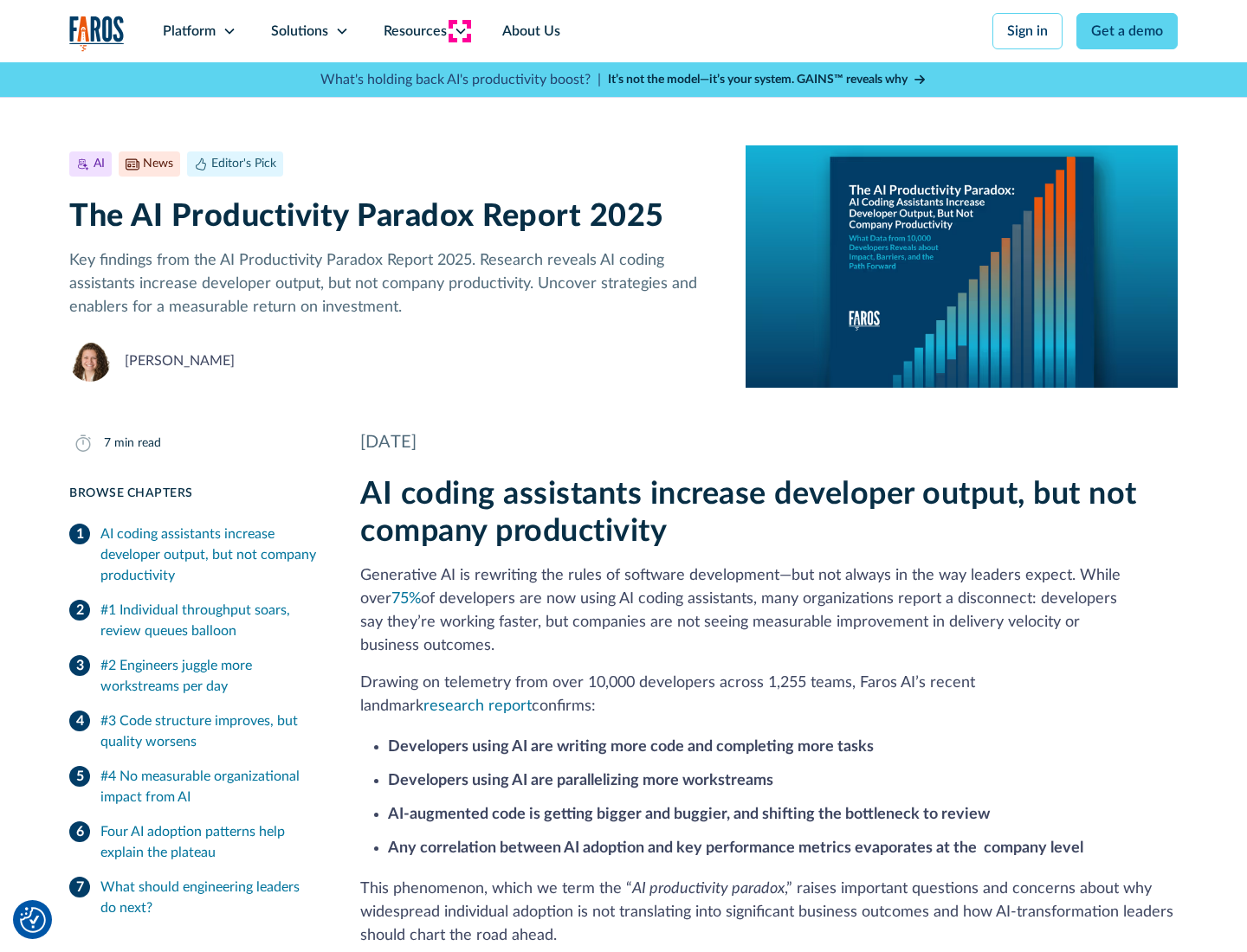
click at [459, 31] on icon at bounding box center [461, 31] width 14 height 14
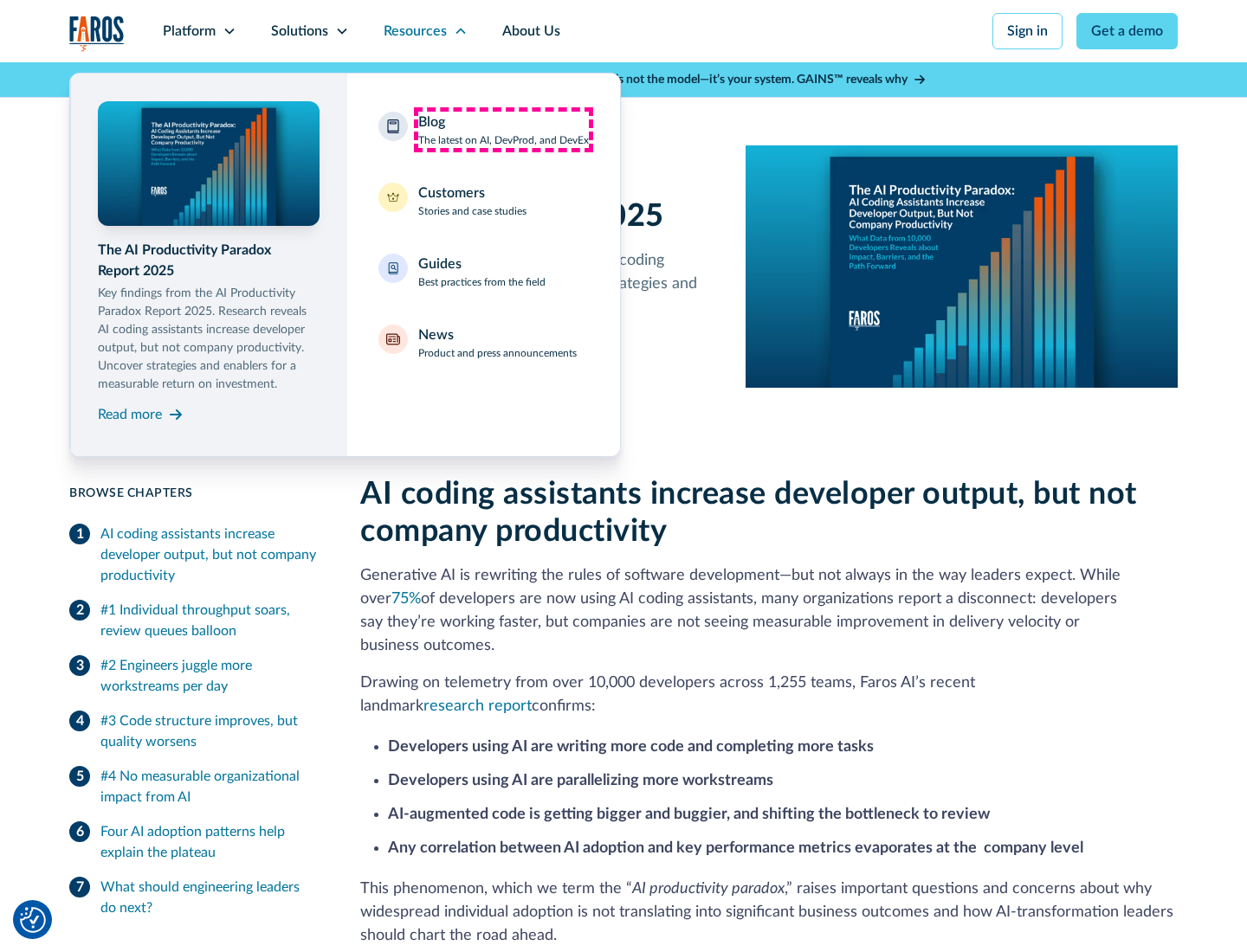
click at [503, 130] on div "Blog The latest on AI, DevProd, and DevEx" at bounding box center [503, 129] width 170 height 37
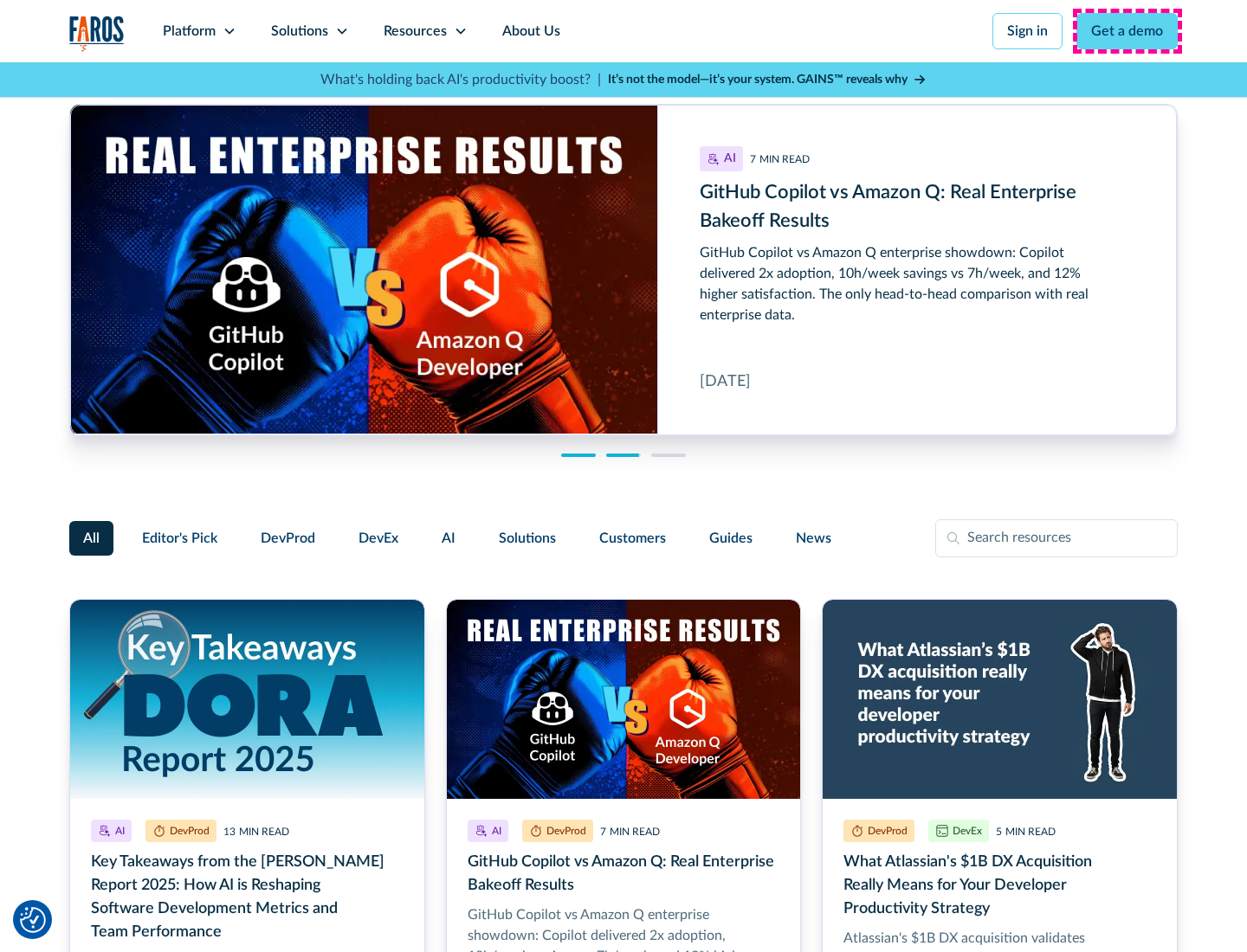
click at [1128, 31] on link "Get a demo" at bounding box center [1127, 31] width 102 height 37
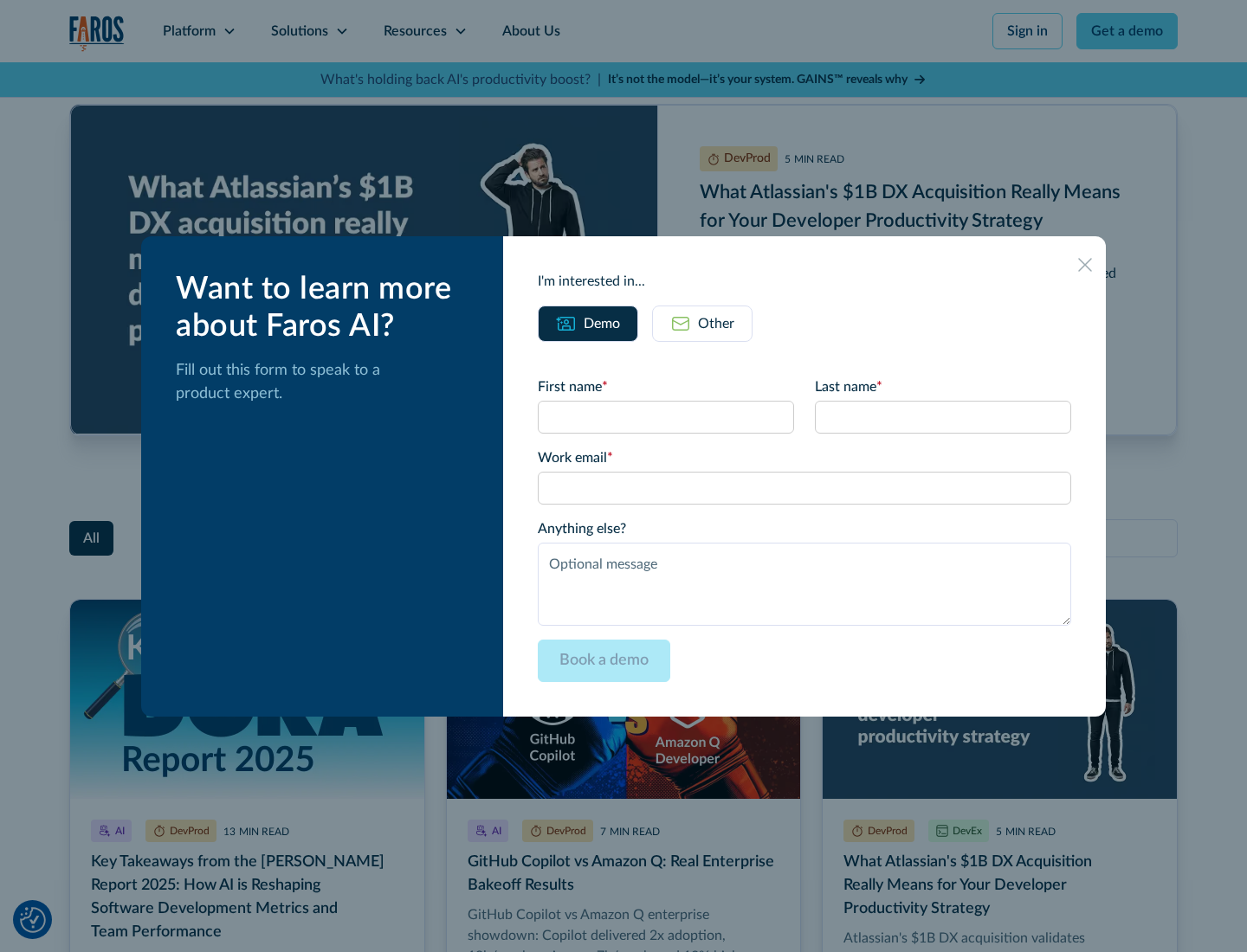
click at [703, 323] on div "Other" at bounding box center [716, 323] width 37 height 21
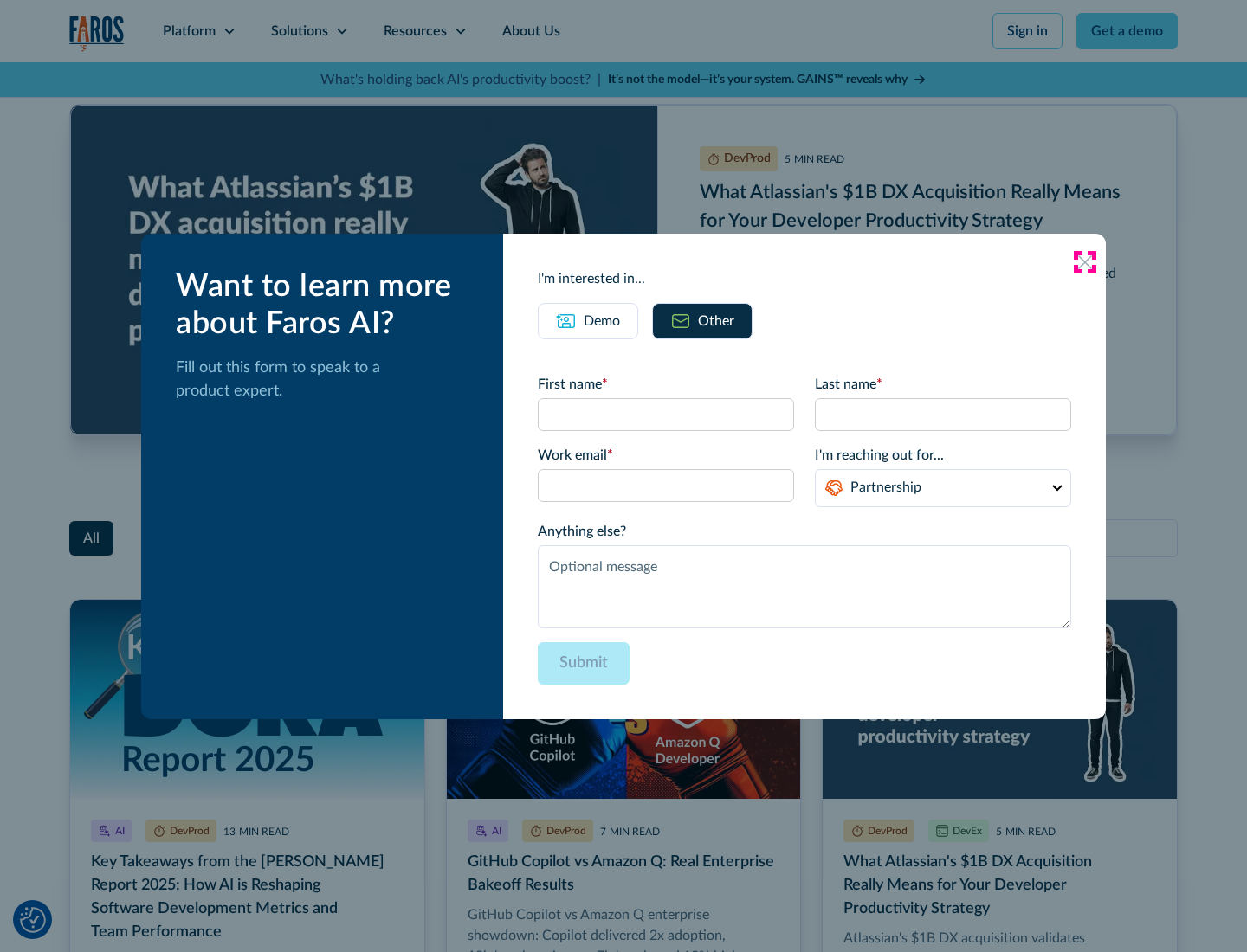
click at [1085, 262] on icon at bounding box center [1085, 263] width 14 height 14
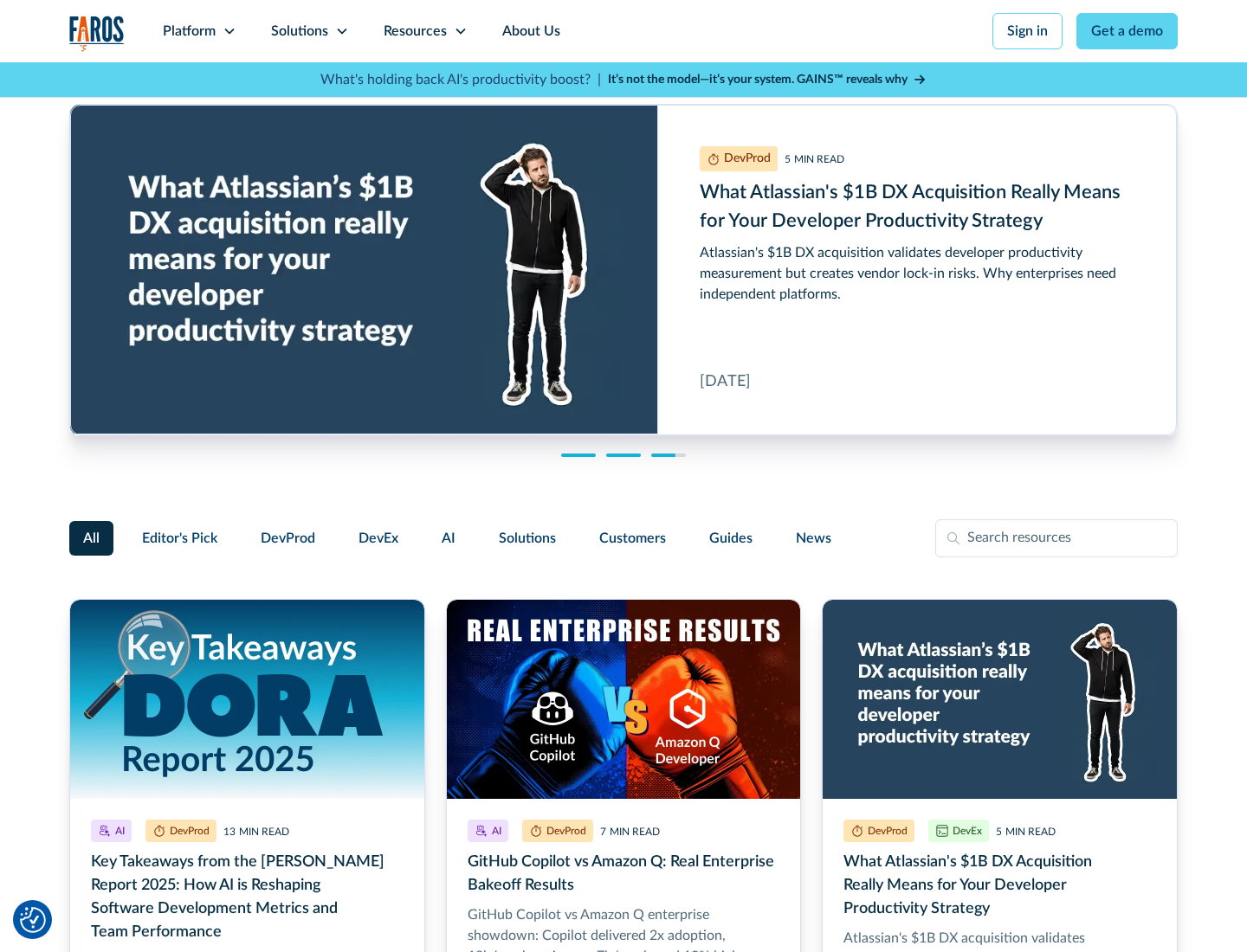
click at [529, 31] on link "About Us" at bounding box center [530, 31] width 93 height 63
